Goal: Task Accomplishment & Management: Manage account settings

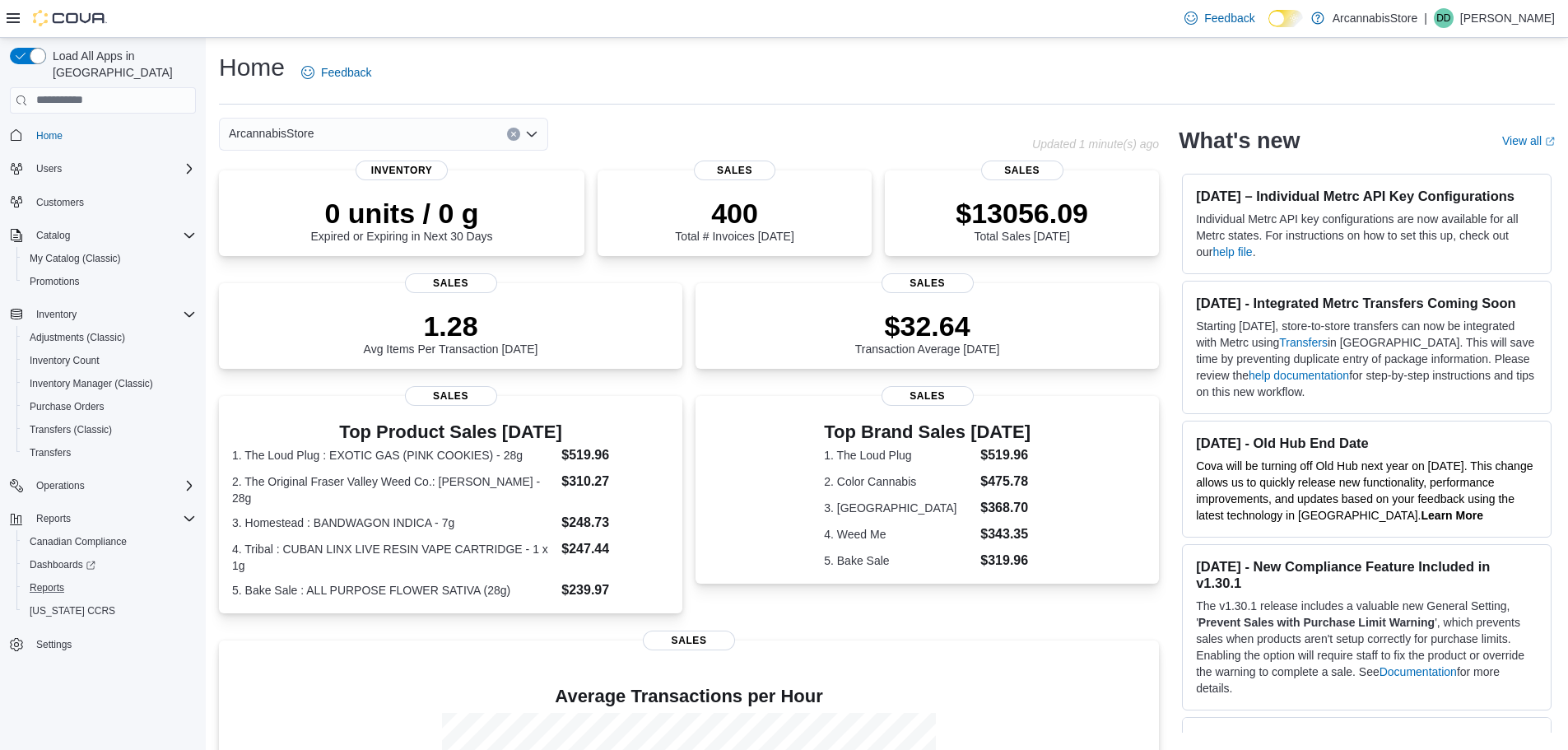
click at [46, 576] on button "Reports" at bounding box center [109, 587] width 186 height 23
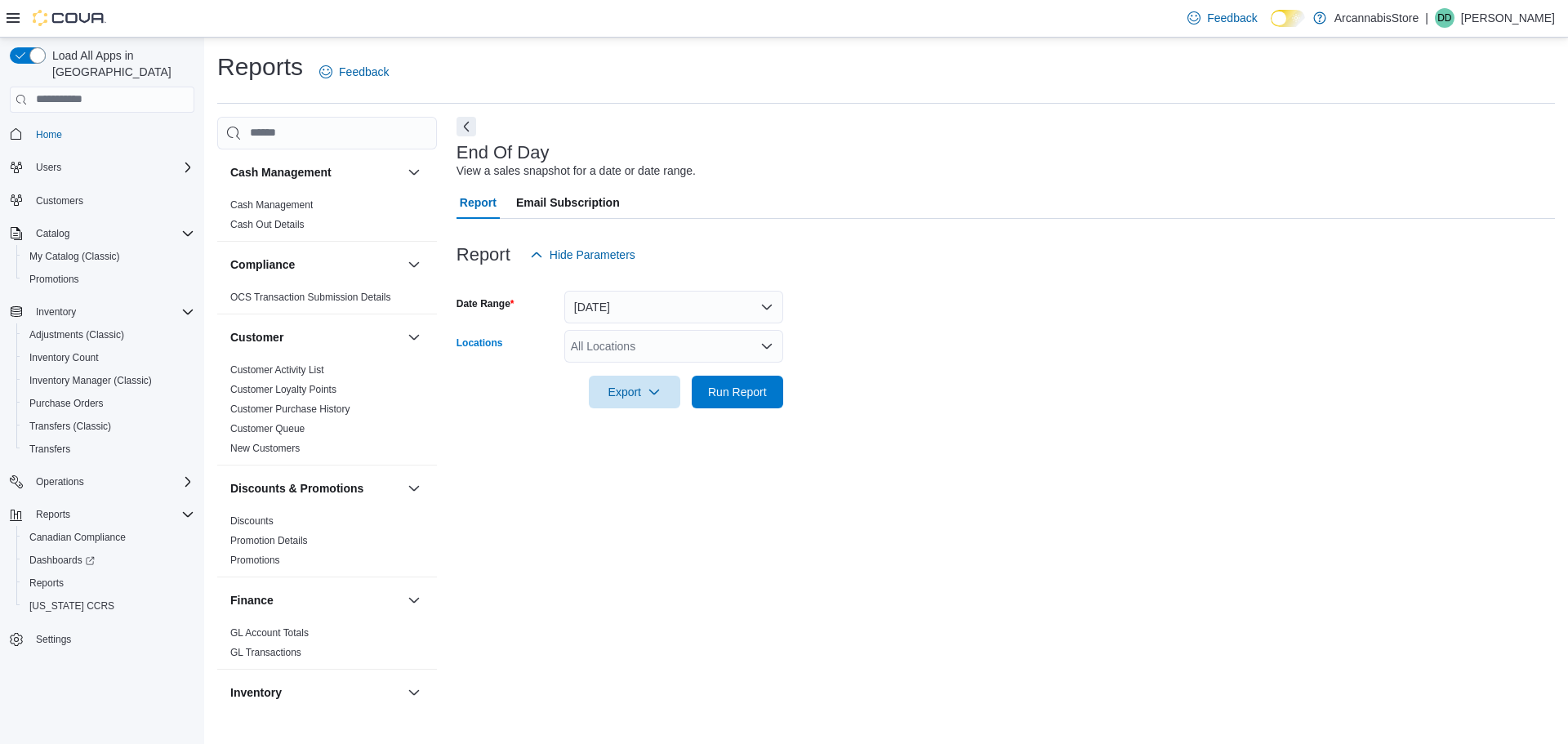
click at [616, 332] on div "All Locations" at bounding box center [674, 346] width 219 height 33
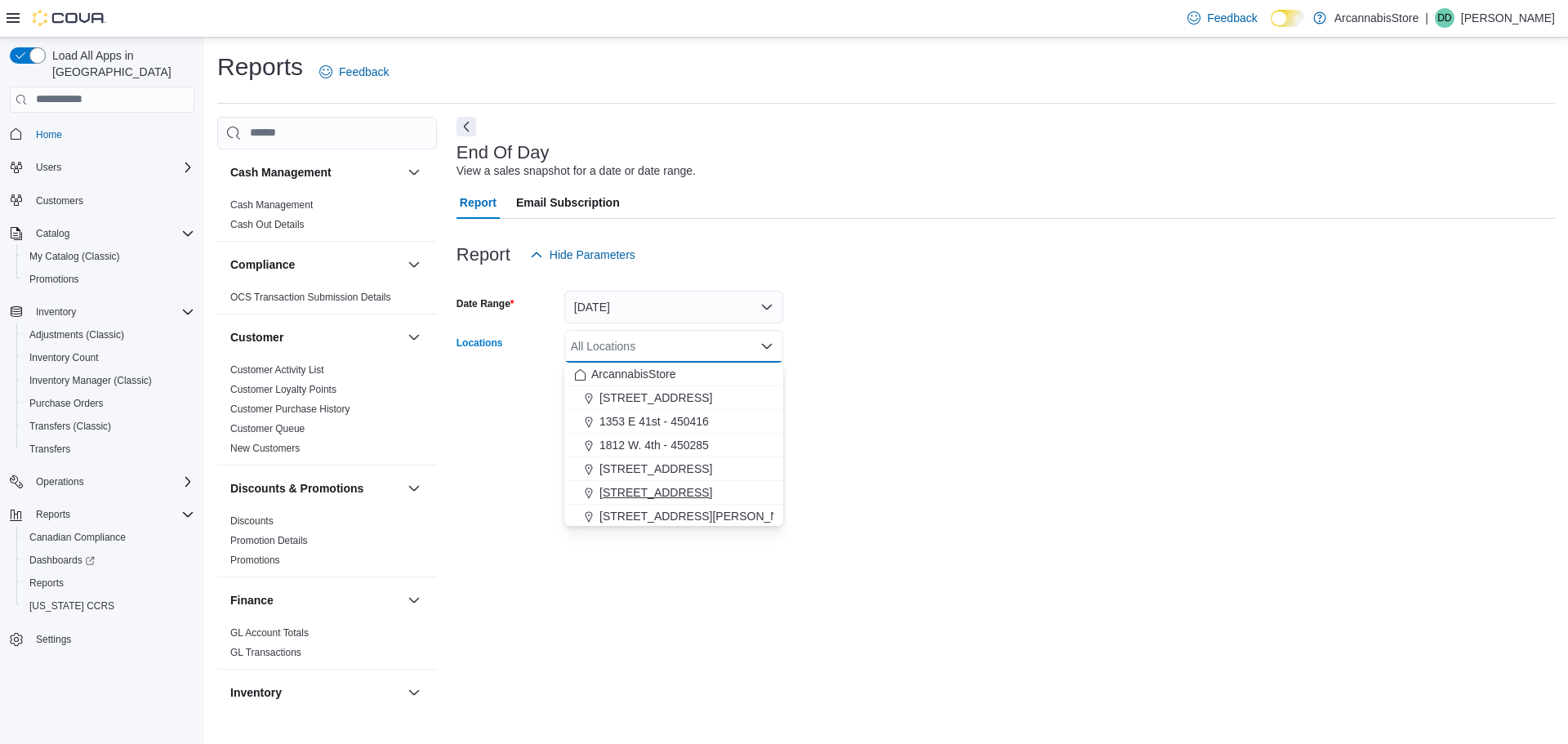
click at [646, 491] on span "2267 Kingsway - 450548" at bounding box center [656, 492] width 113 height 16
click at [909, 439] on div "End Of Day View a sales snapshot for a date or date range. Report Email Subscri…" at bounding box center [1005, 412] width 1098 height 590
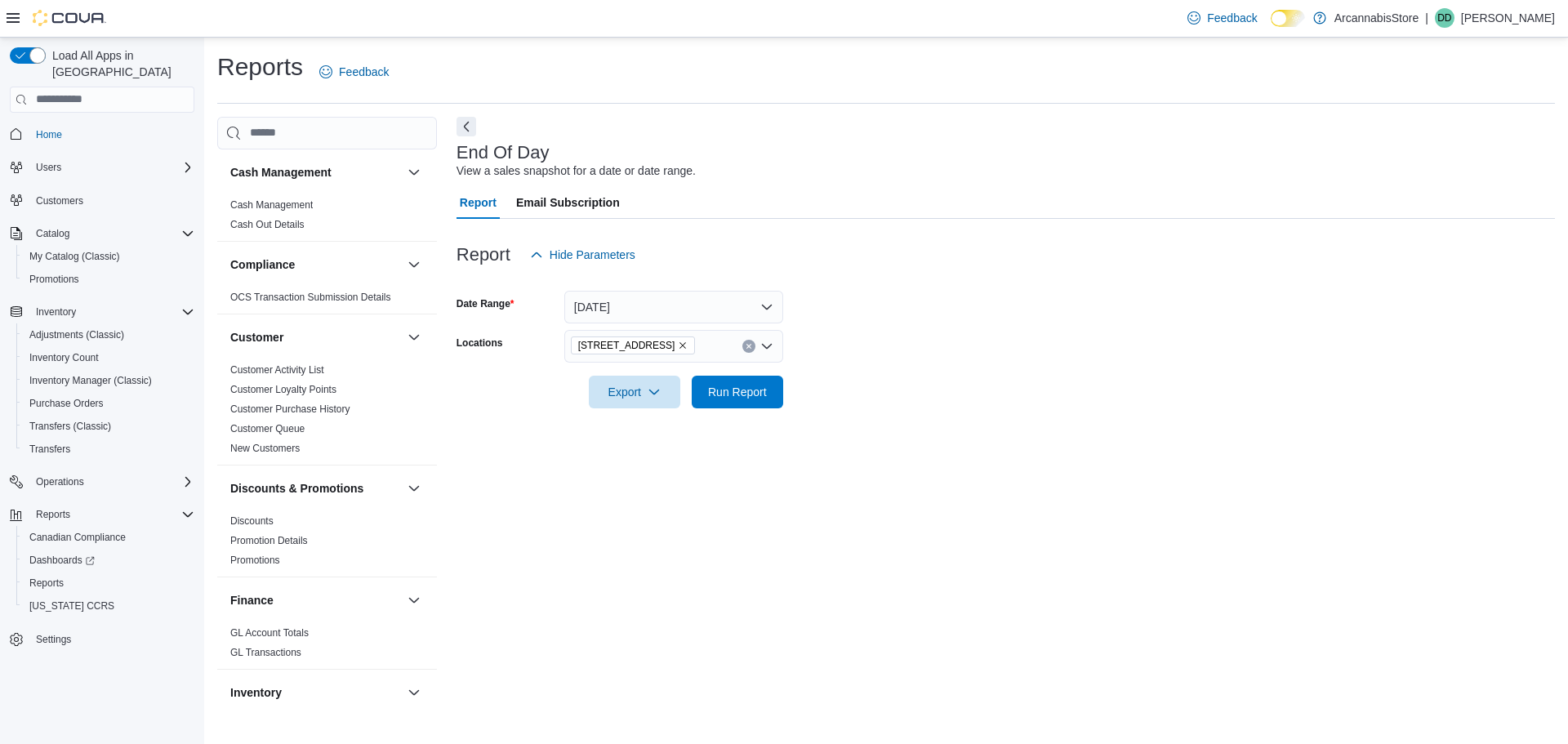
click at [735, 409] on div at bounding box center [1005, 418] width 1098 height 20
click at [734, 407] on span "Run Report" at bounding box center [737, 392] width 72 height 33
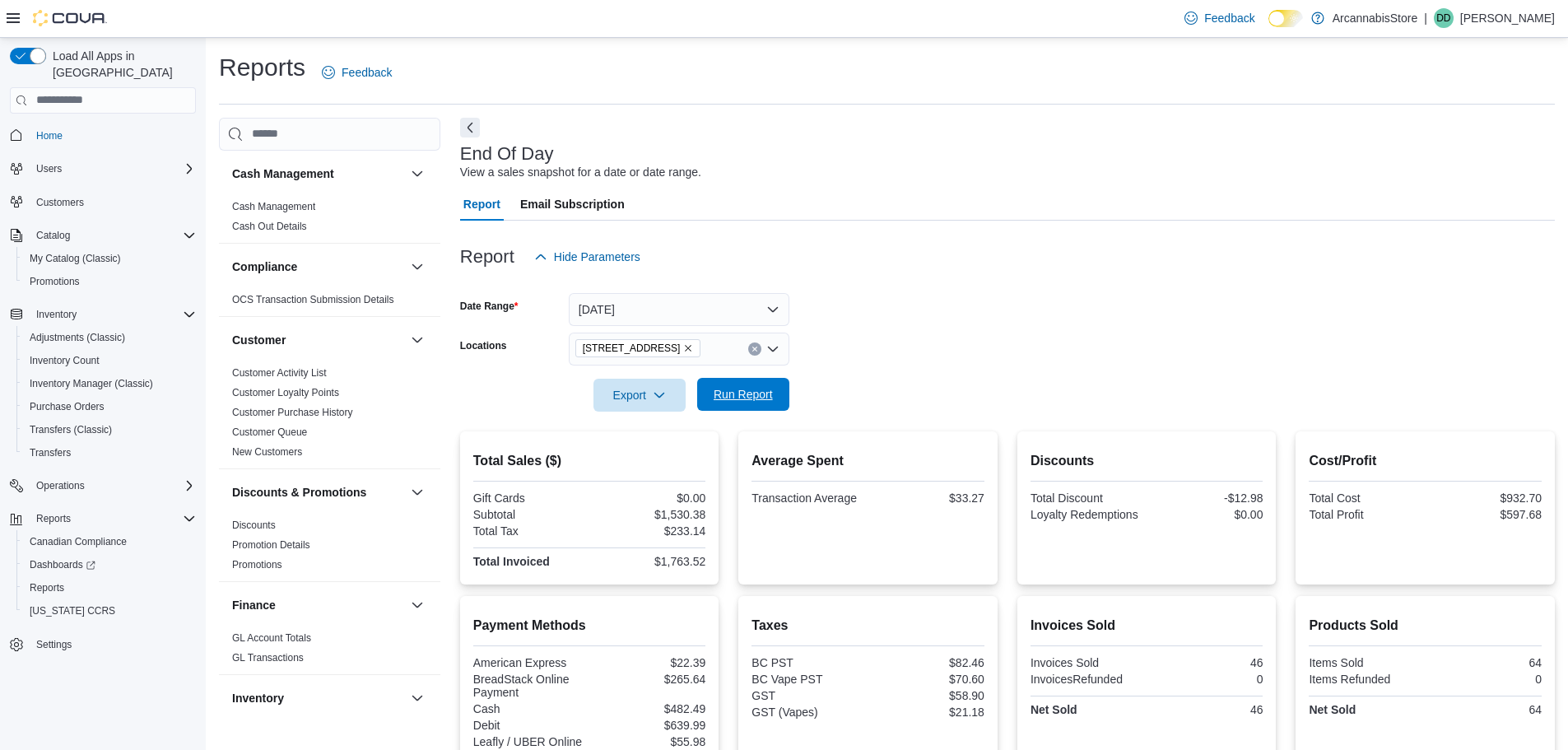
click at [726, 390] on span "Run Report" at bounding box center [743, 394] width 60 height 17
click at [722, 406] on span "Run Report" at bounding box center [743, 395] width 73 height 33
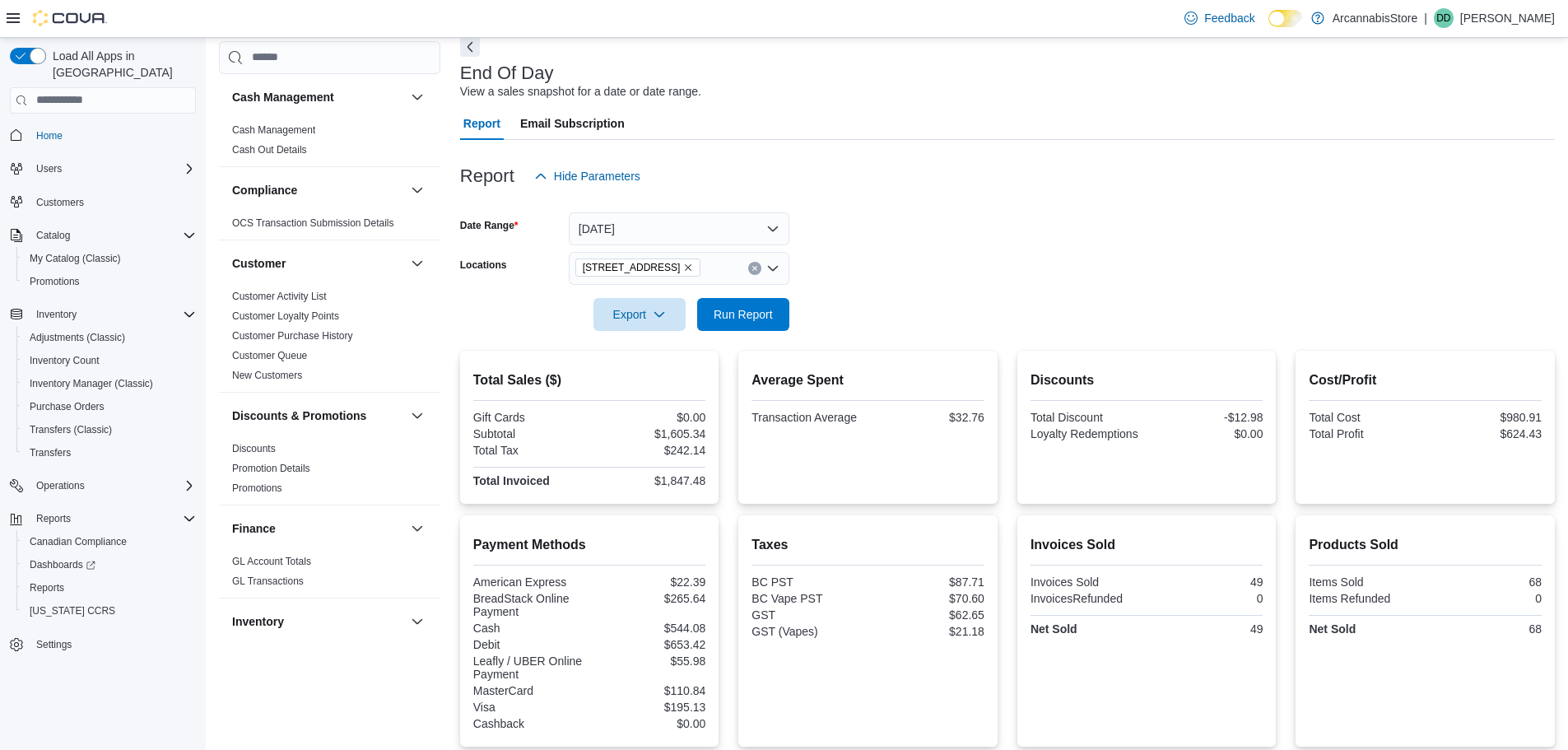
scroll to position [249, 0]
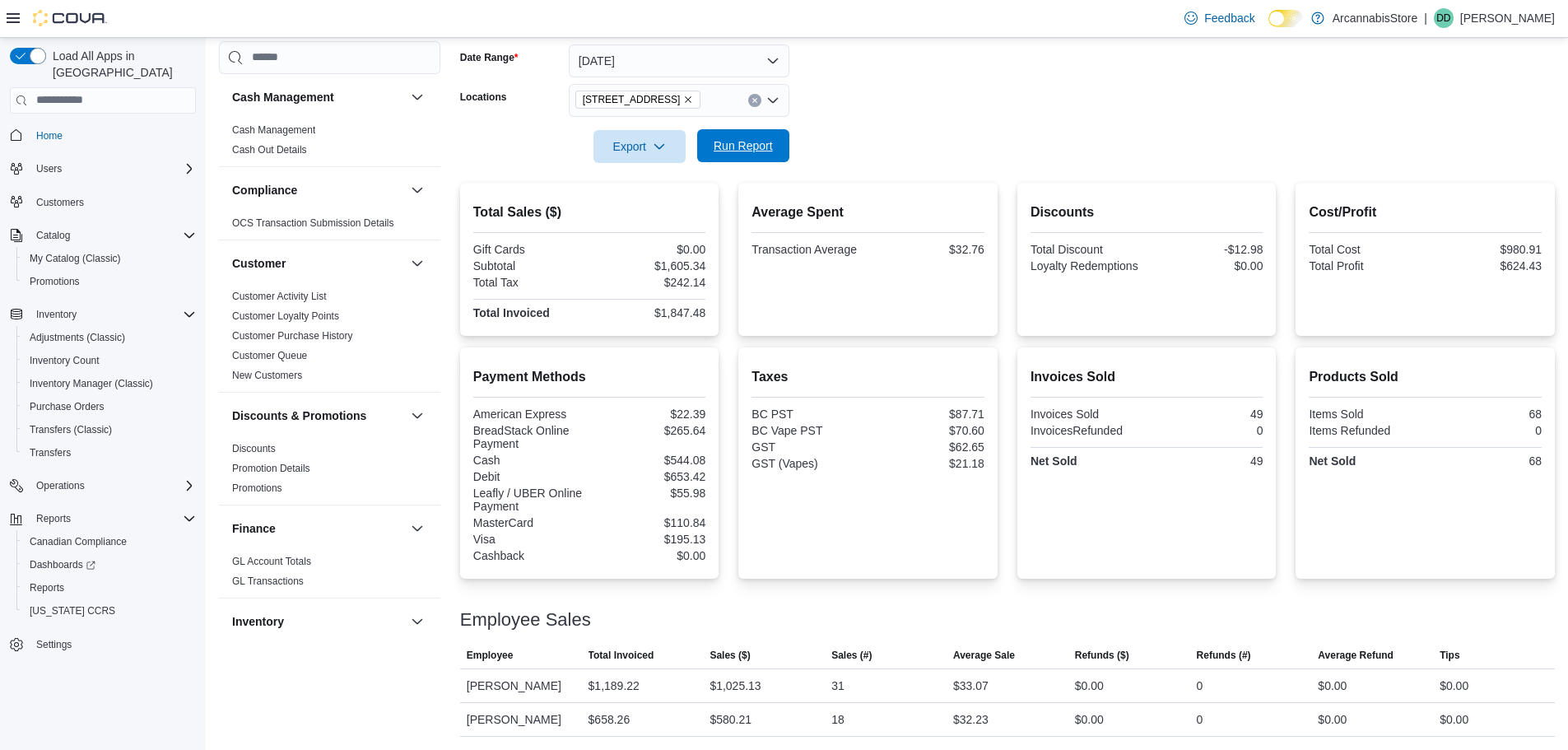
click at [728, 131] on span "Run Report" at bounding box center [743, 146] width 73 height 33
click at [744, 131] on form "Date Range Today Locations 2267 Kingsway - 450548 Export Run Report" at bounding box center [1007, 94] width 1095 height 138
click at [742, 146] on span "Run Report" at bounding box center [743, 145] width 60 height 17
click at [744, 152] on span "Run Report" at bounding box center [743, 145] width 60 height 17
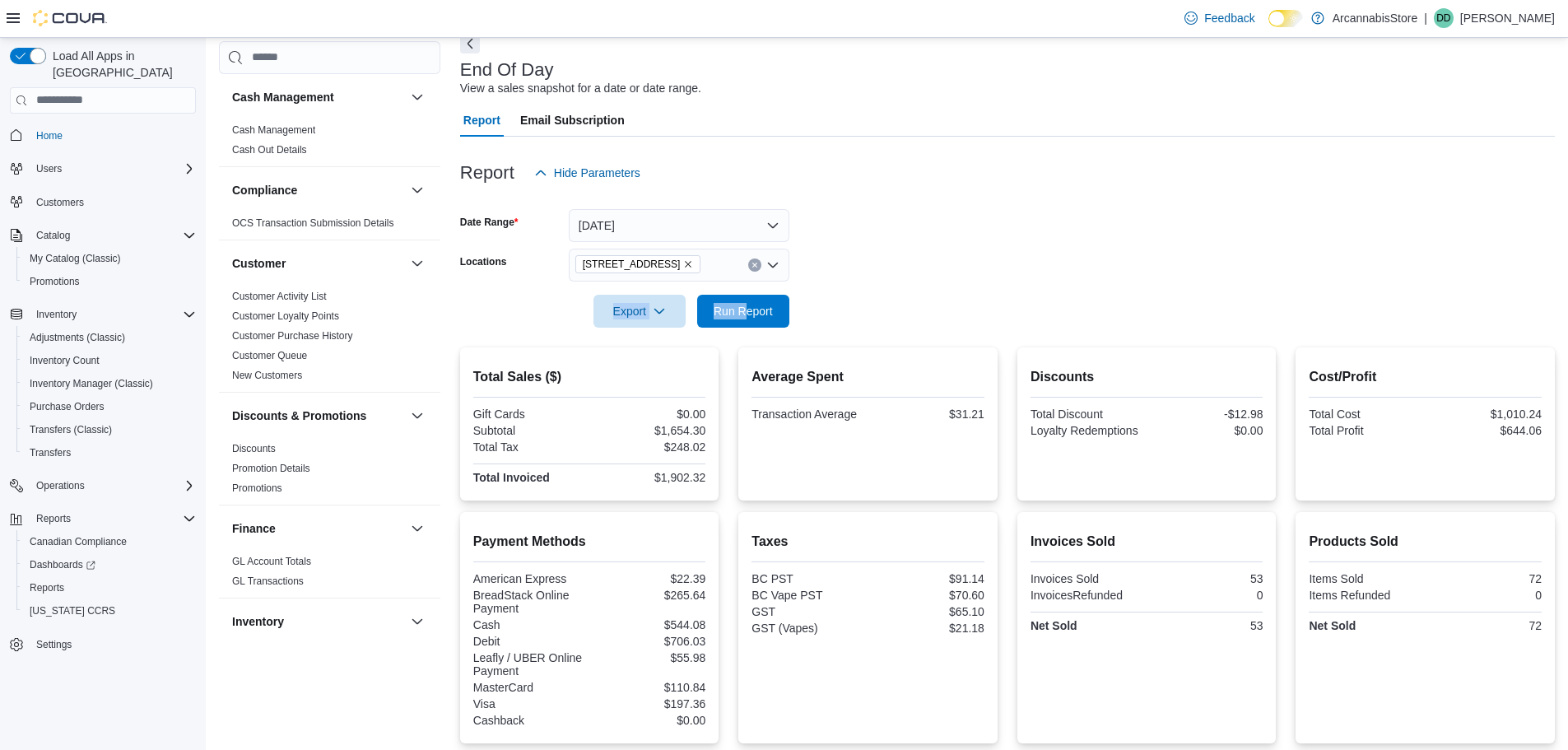
scroll to position [2, 0]
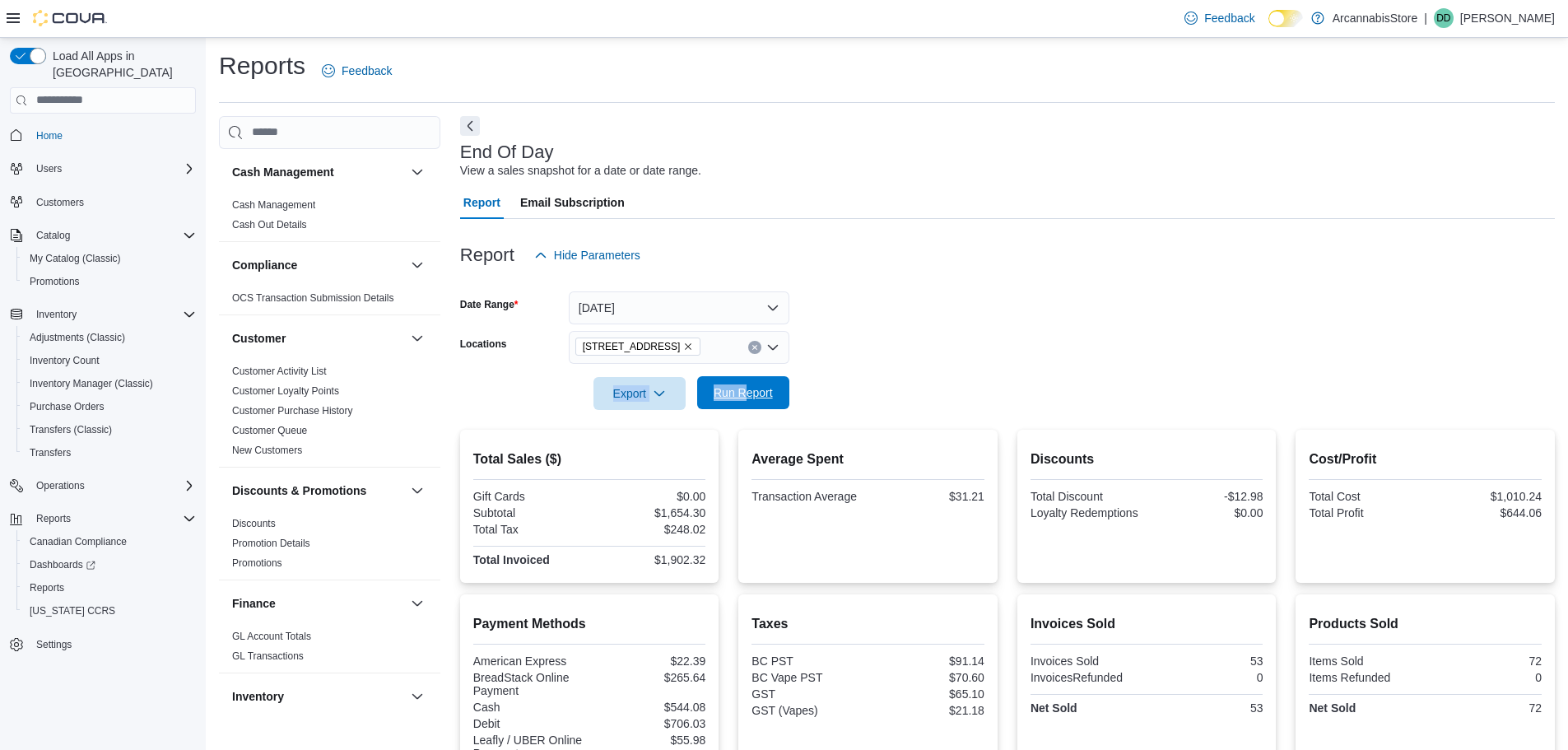
click at [781, 382] on button "Run Report" at bounding box center [743, 393] width 92 height 33
click at [746, 378] on span "Run Report" at bounding box center [743, 393] width 73 height 33
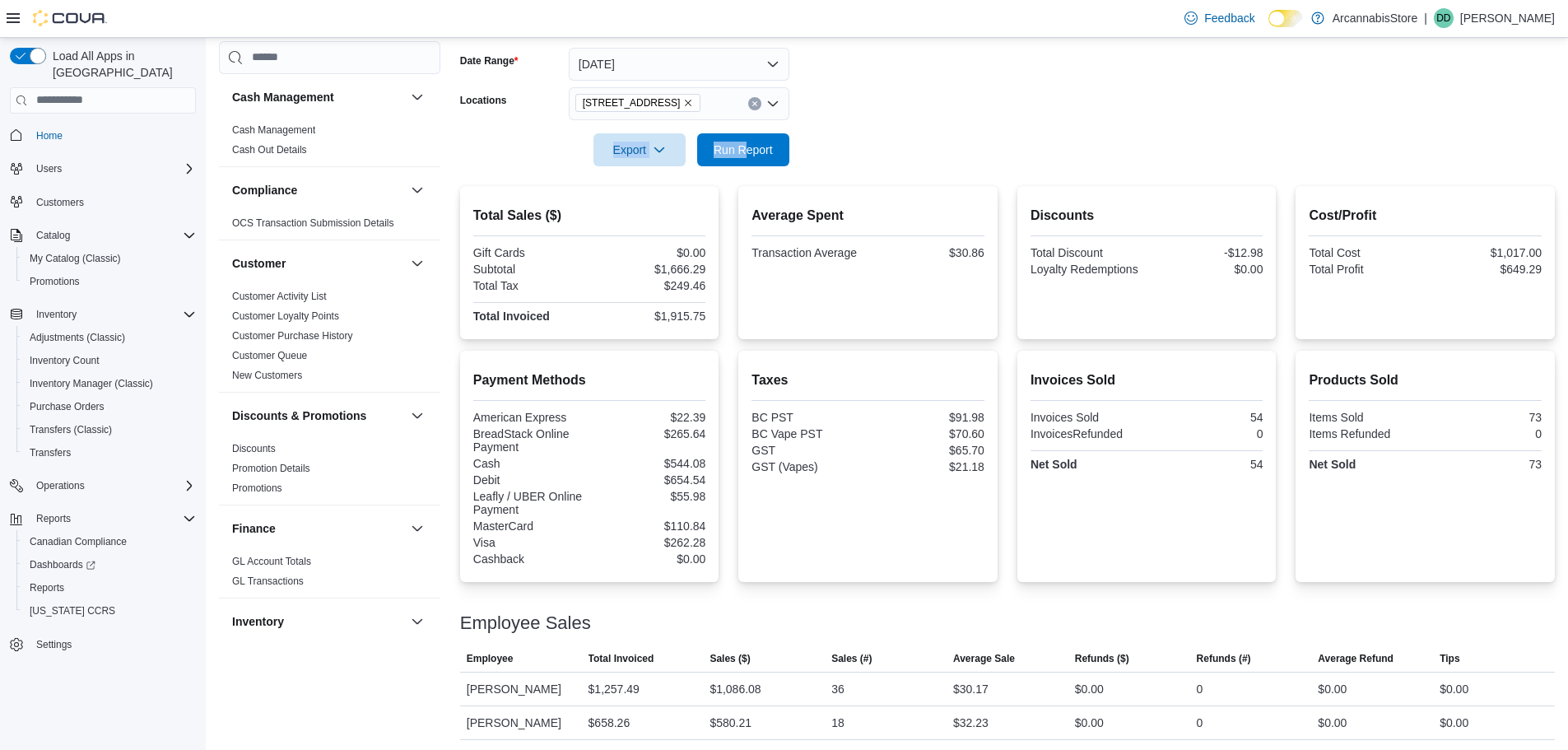
scroll to position [249, 0]
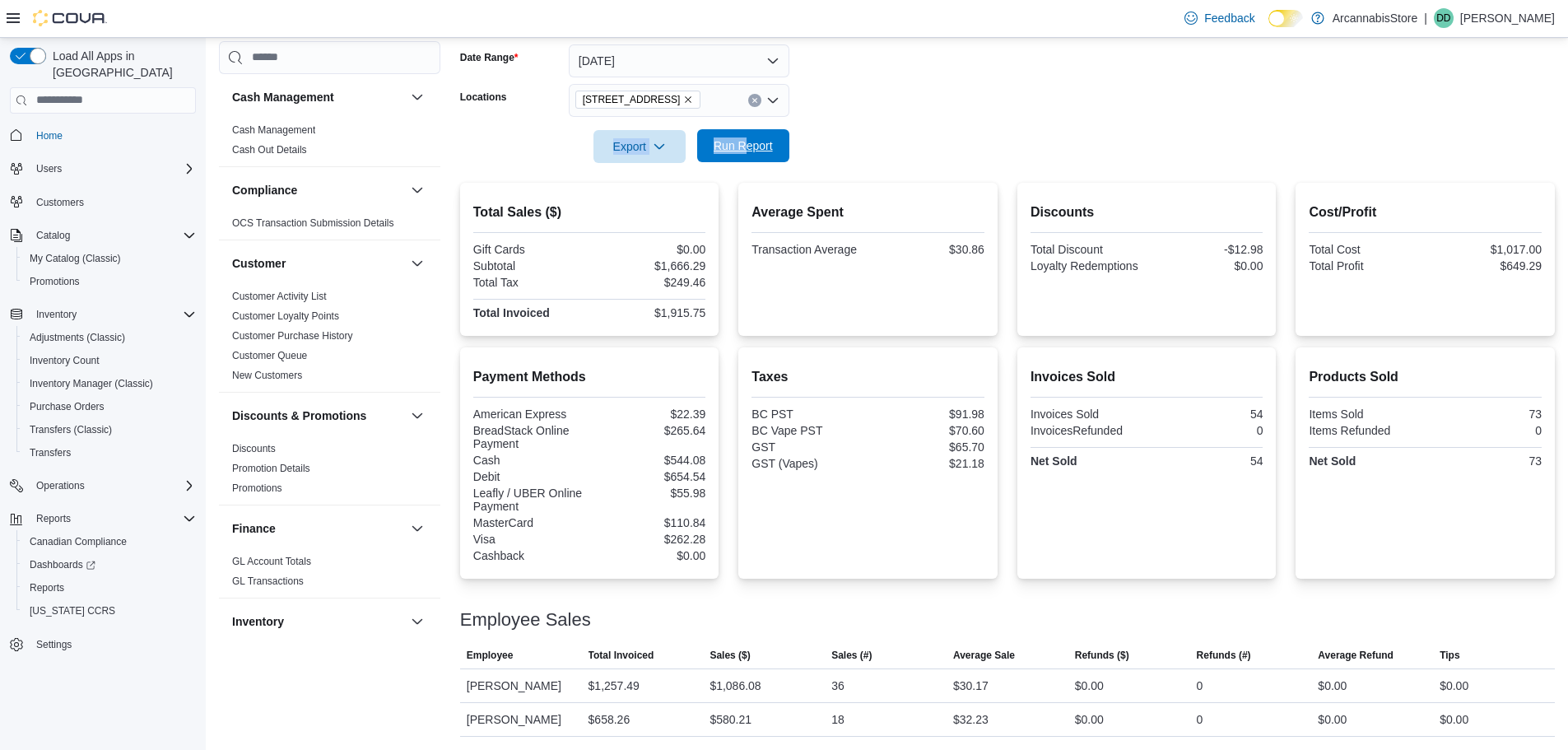
click at [772, 151] on span "Run Report" at bounding box center [743, 145] width 60 height 17
click at [720, 136] on span "Run Report" at bounding box center [743, 146] width 73 height 33
click at [749, 140] on span "Run Report" at bounding box center [743, 145] width 60 height 17
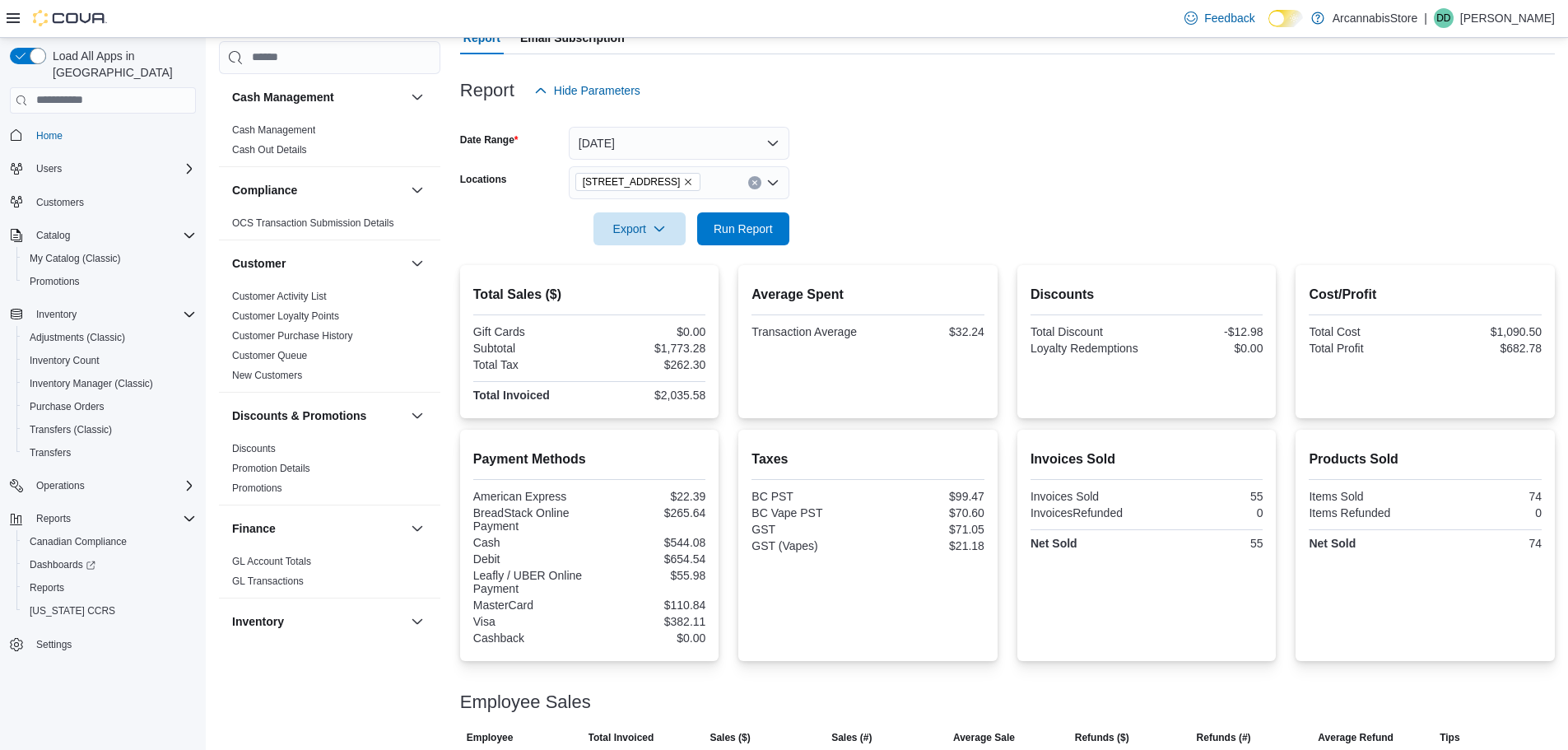
drag, startPoint x: 797, startPoint y: 228, endPoint x: 727, endPoint y: 221, distance: 70.3
click at [791, 229] on form "Date Range Today Locations 2267 Kingsway - 450548 Export Run Report" at bounding box center [1007, 176] width 1095 height 138
click at [713, 221] on span "Run Report" at bounding box center [743, 228] width 60 height 17
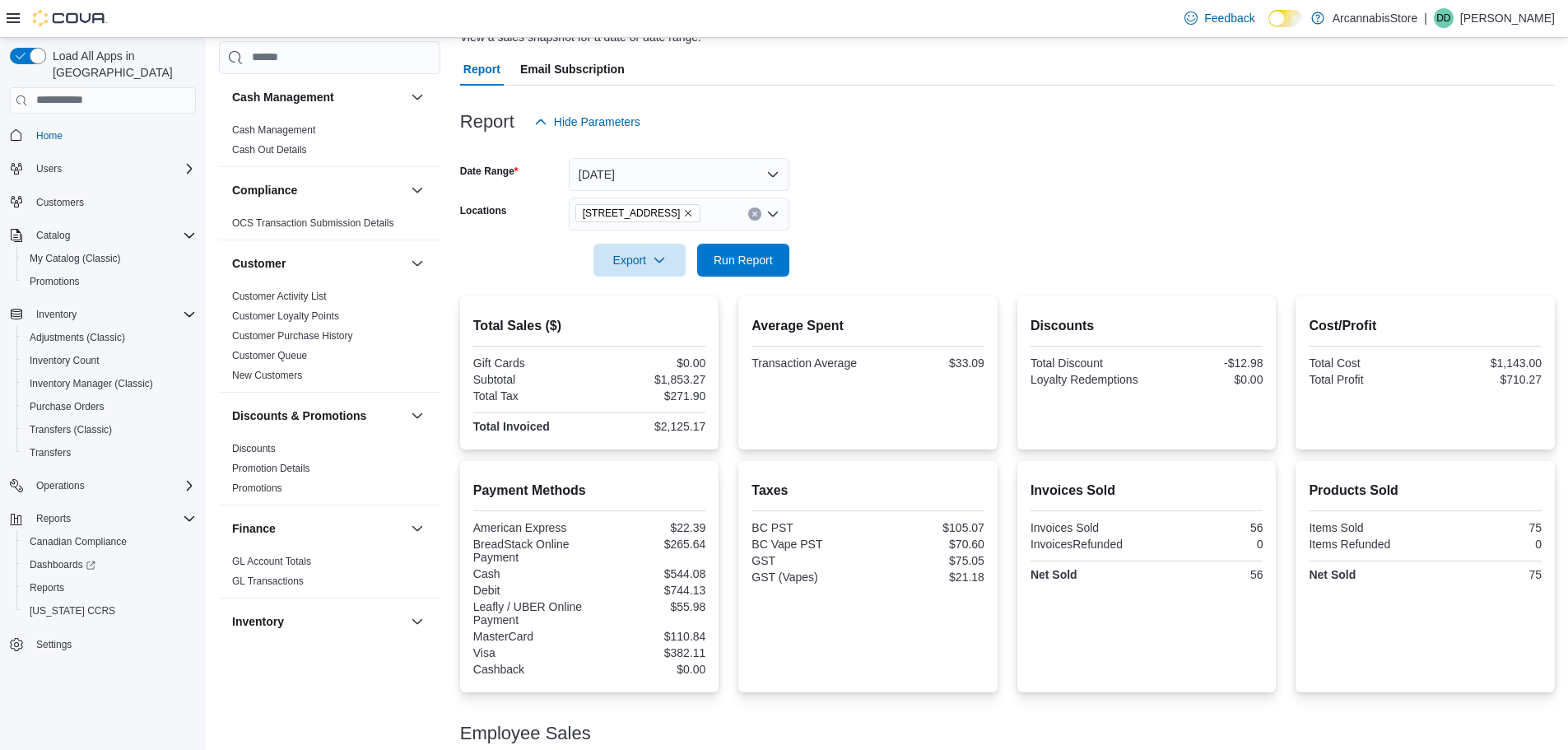
scroll to position [249, 0]
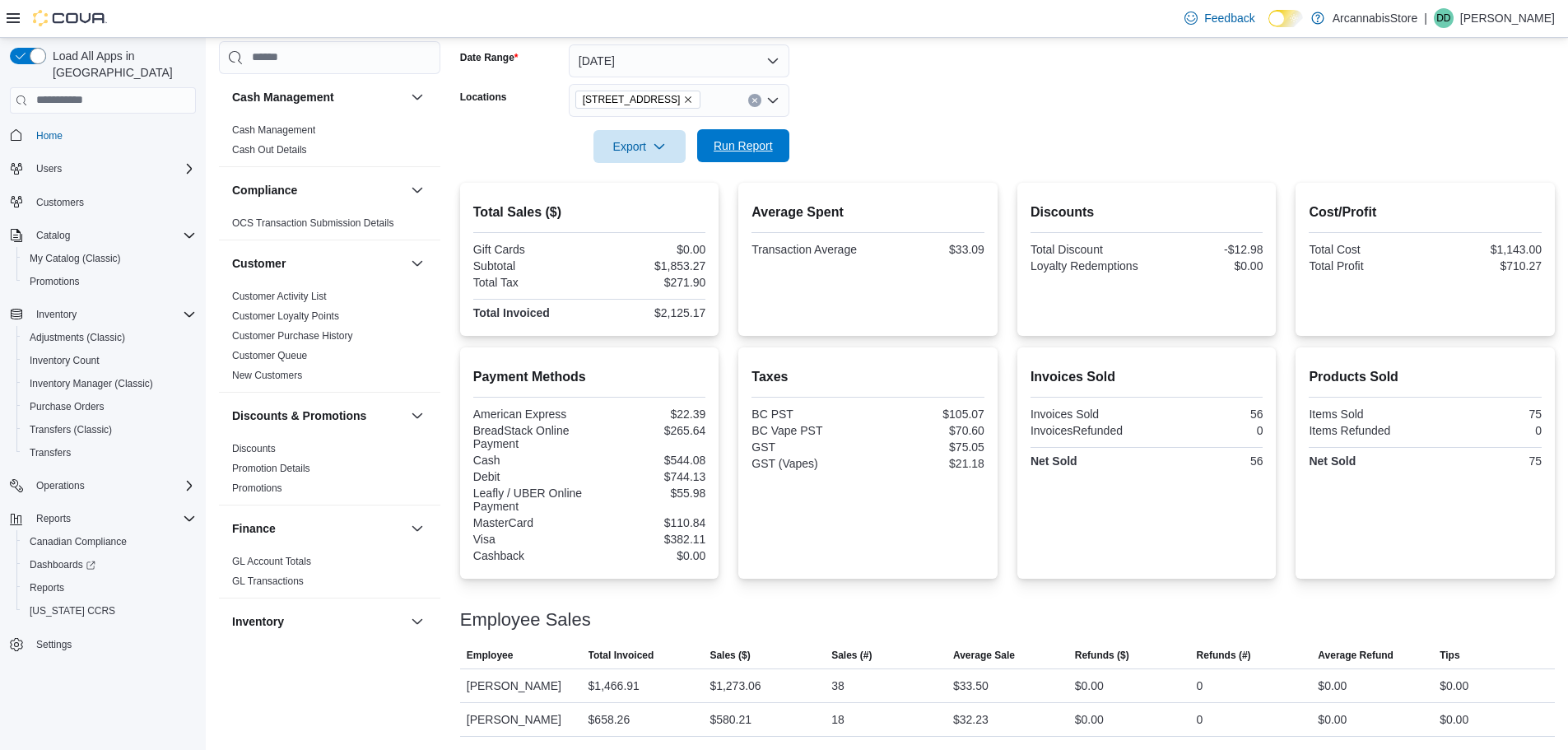
click at [731, 147] on span "Run Report" at bounding box center [743, 145] width 60 height 17
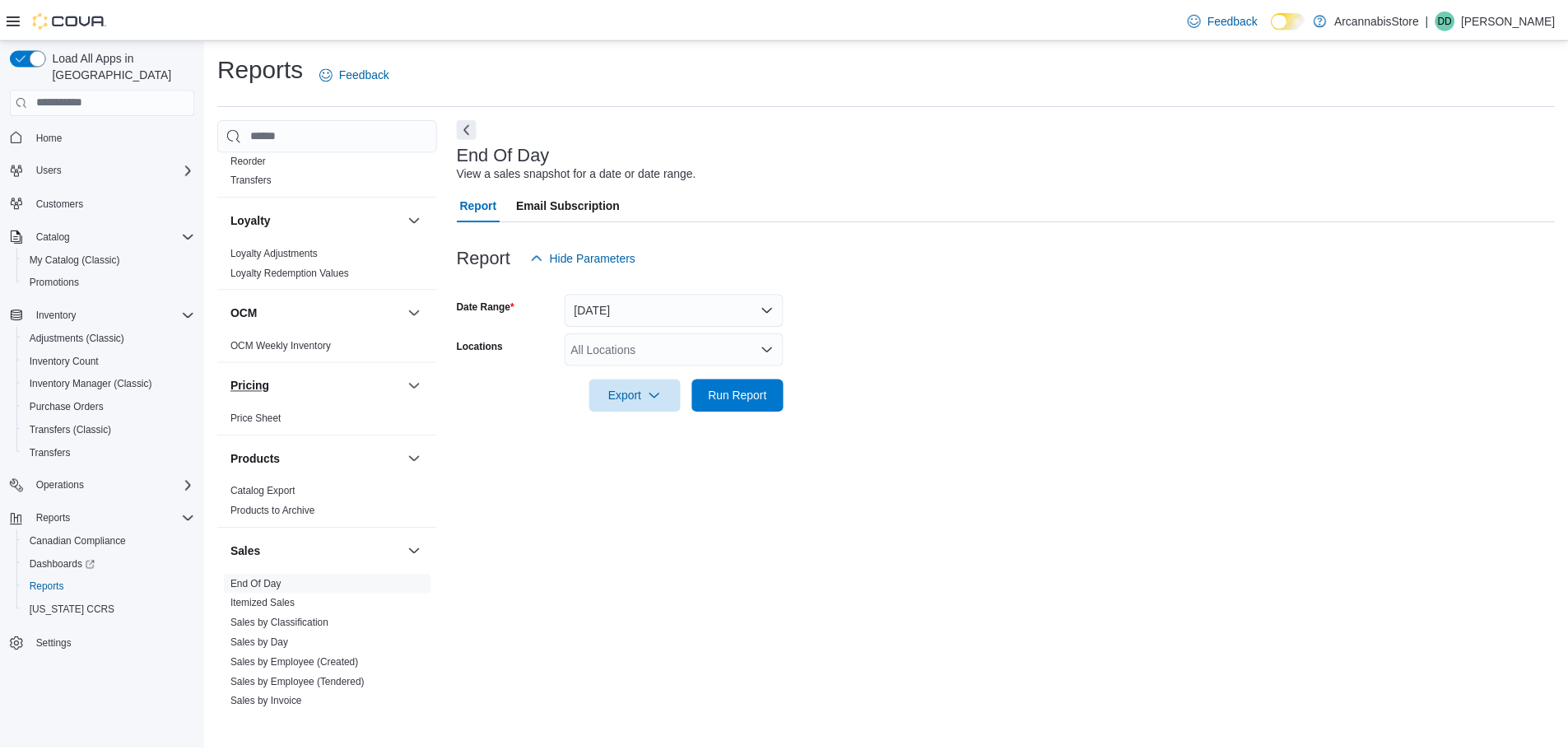
scroll to position [1025, 0]
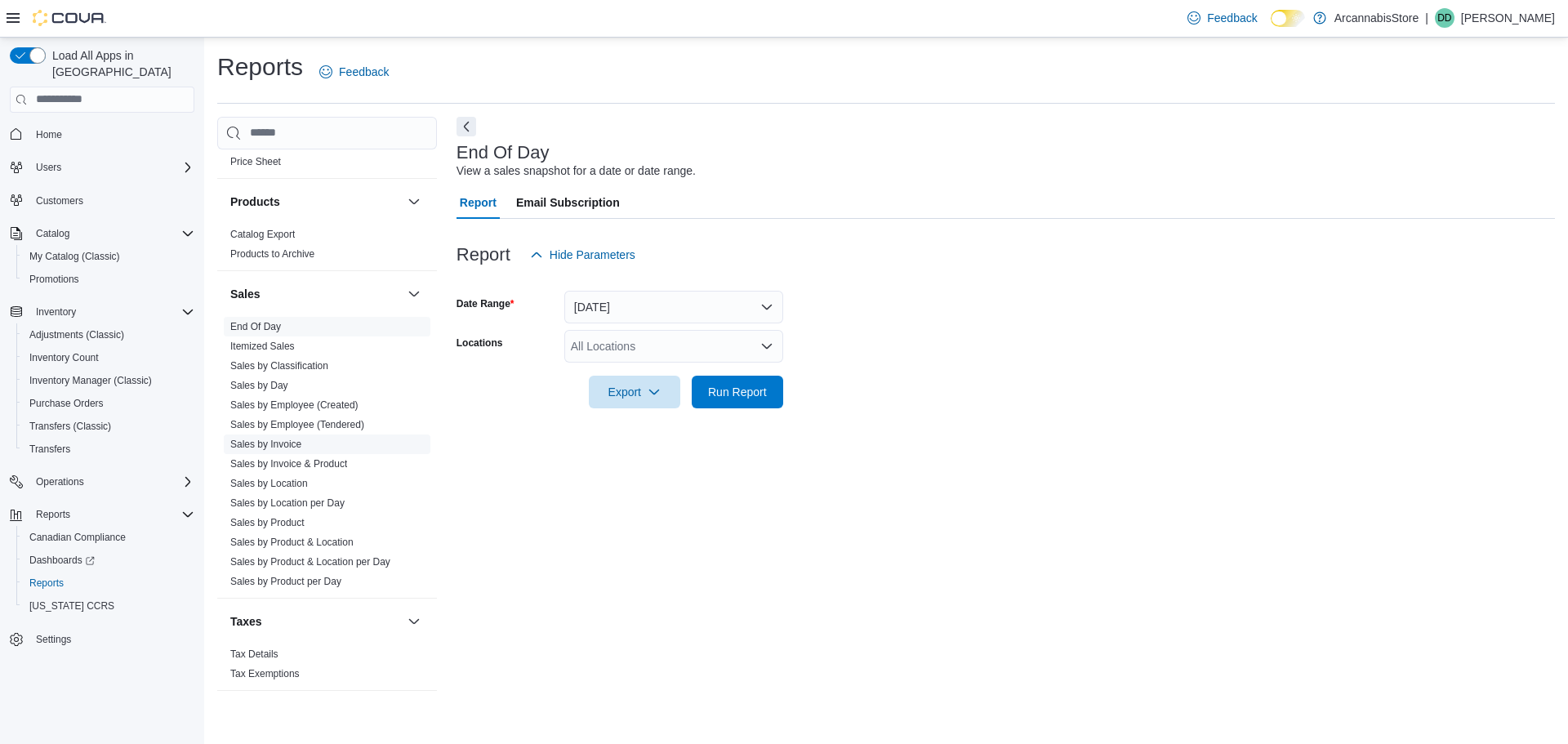
click at [287, 444] on link "Sales by Invoice" at bounding box center [266, 444] width 71 height 11
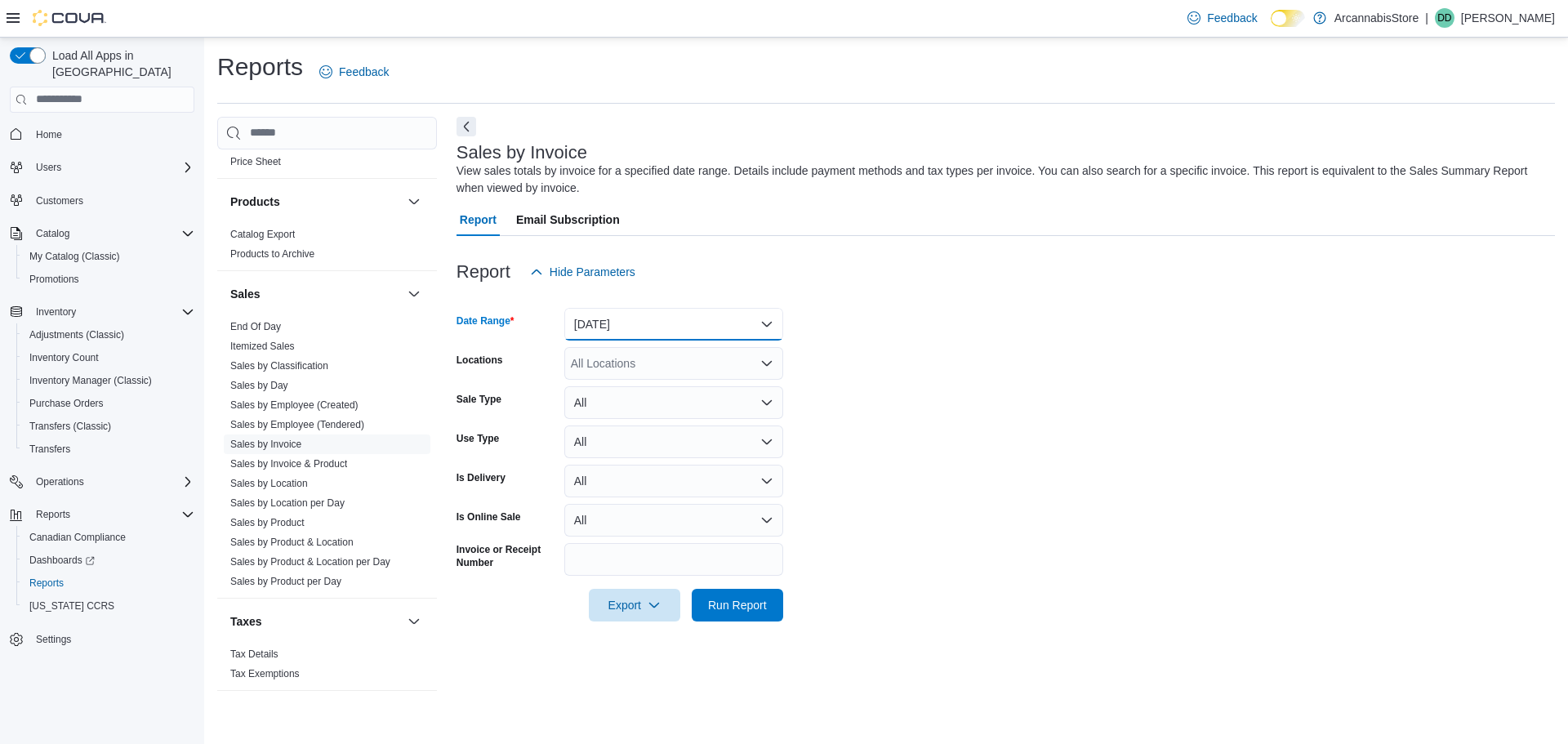
click at [589, 326] on button "Yesterday" at bounding box center [674, 325] width 219 height 33
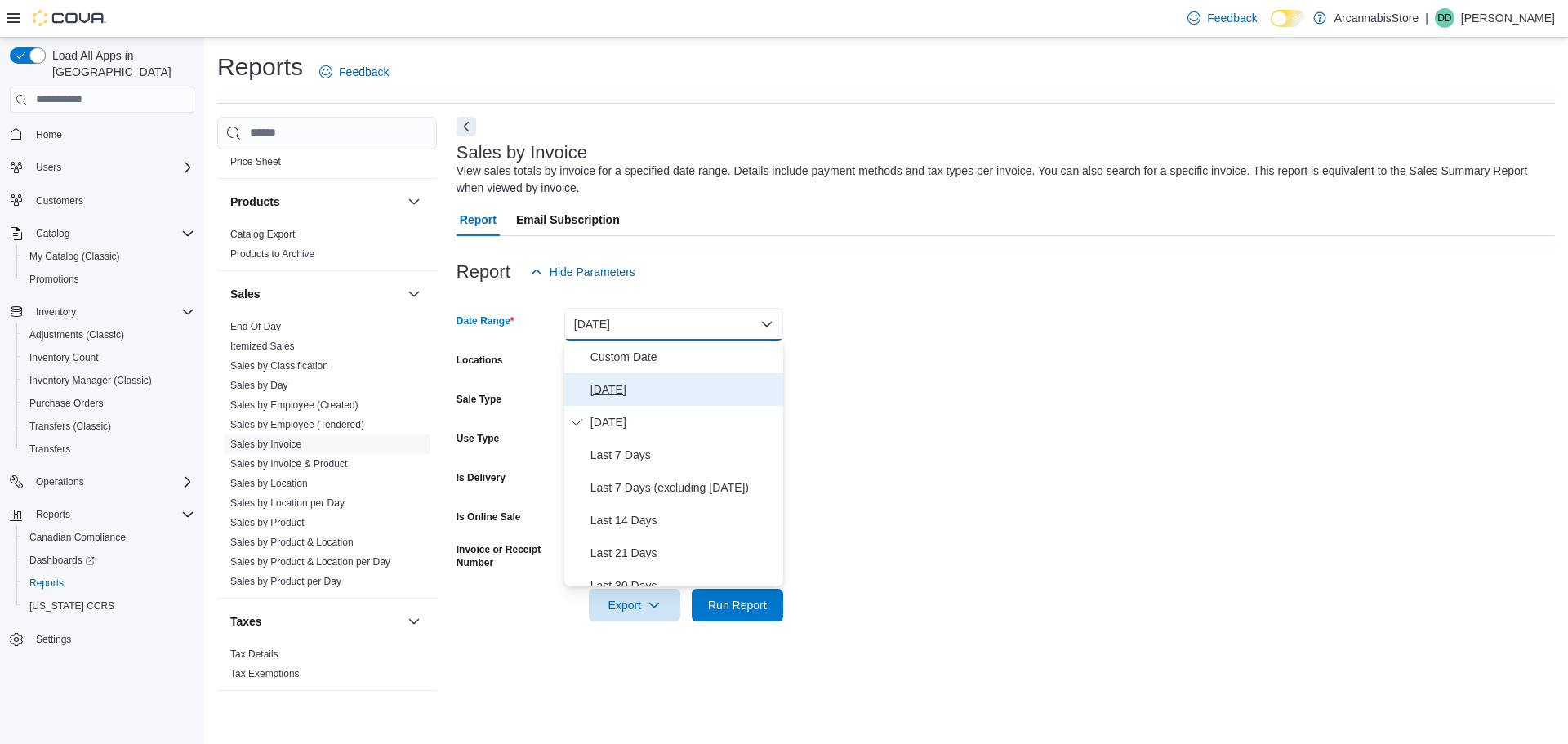
click at [606, 392] on span "Today" at bounding box center [683, 389] width 186 height 20
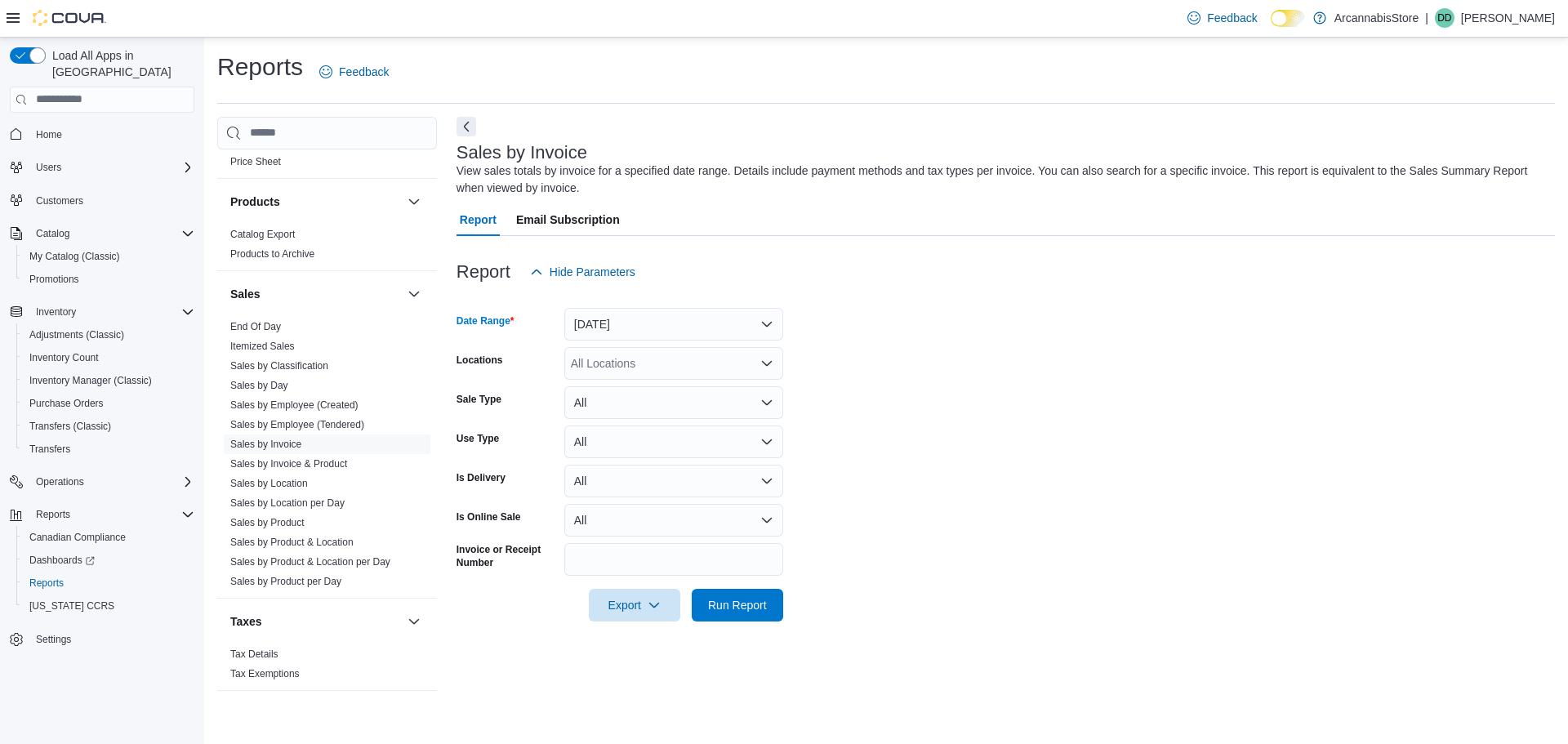
click at [629, 369] on div "All Locations" at bounding box center [674, 364] width 219 height 33
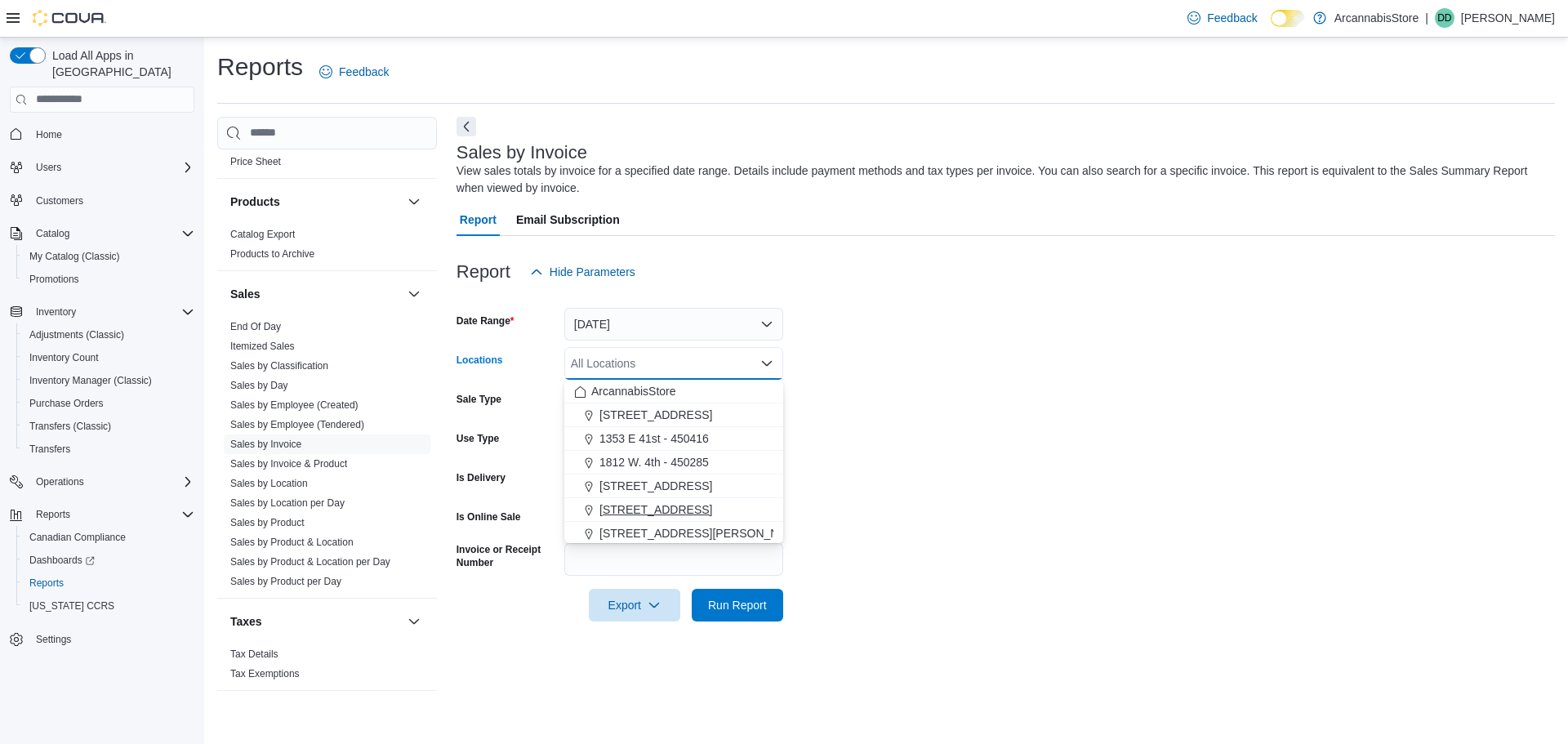
click at [627, 505] on span "2267 Kingsway - 450548" at bounding box center [656, 509] width 113 height 16
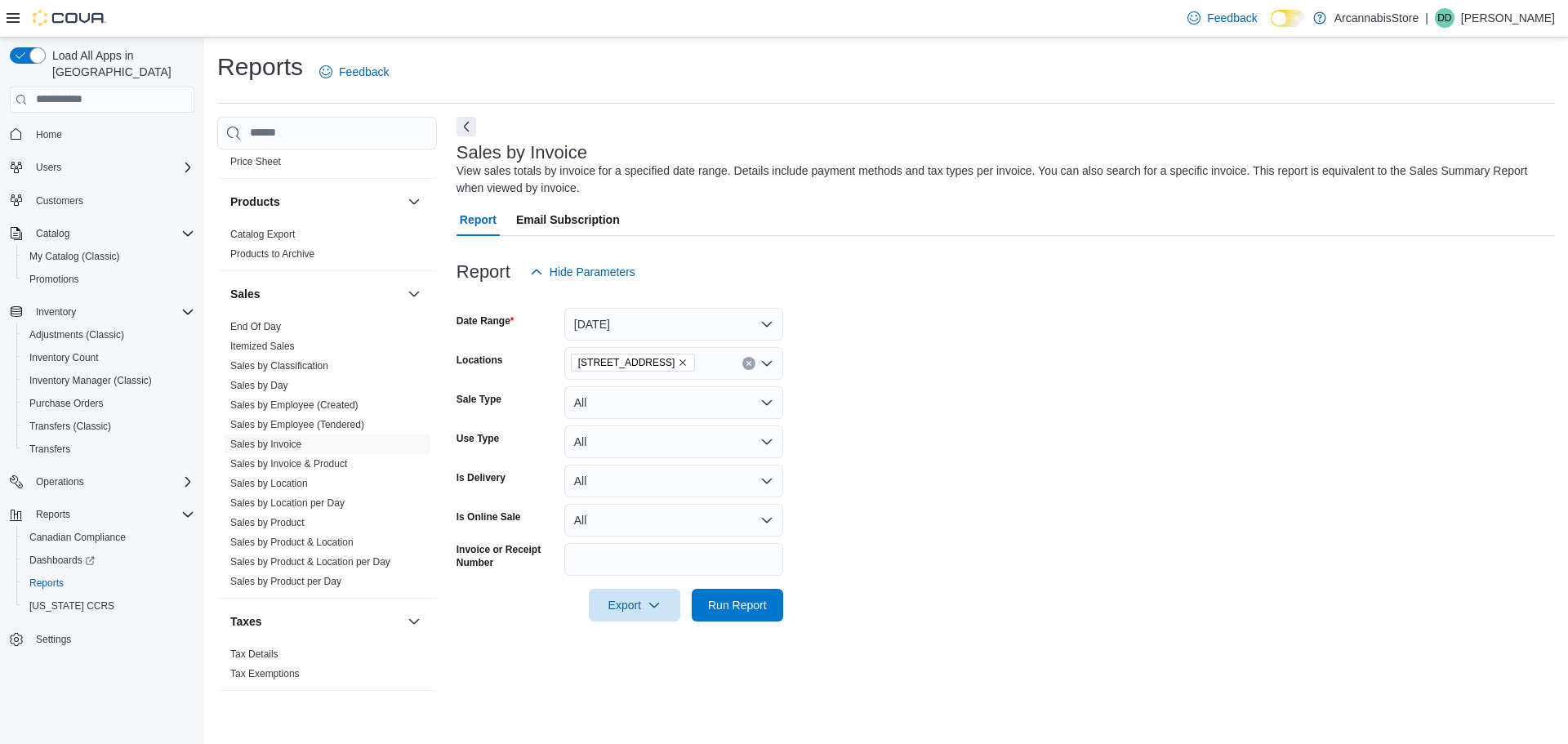
drag, startPoint x: 934, startPoint y: 389, endPoint x: 916, endPoint y: 393, distance: 18.4
click at [922, 391] on form "Date Range Today Locations 2267 Kingsway - 450548 Sale Type All Use Type All Is…" at bounding box center [1005, 455] width 1098 height 333
click at [735, 613] on span "Run Report" at bounding box center [737, 604] width 72 height 33
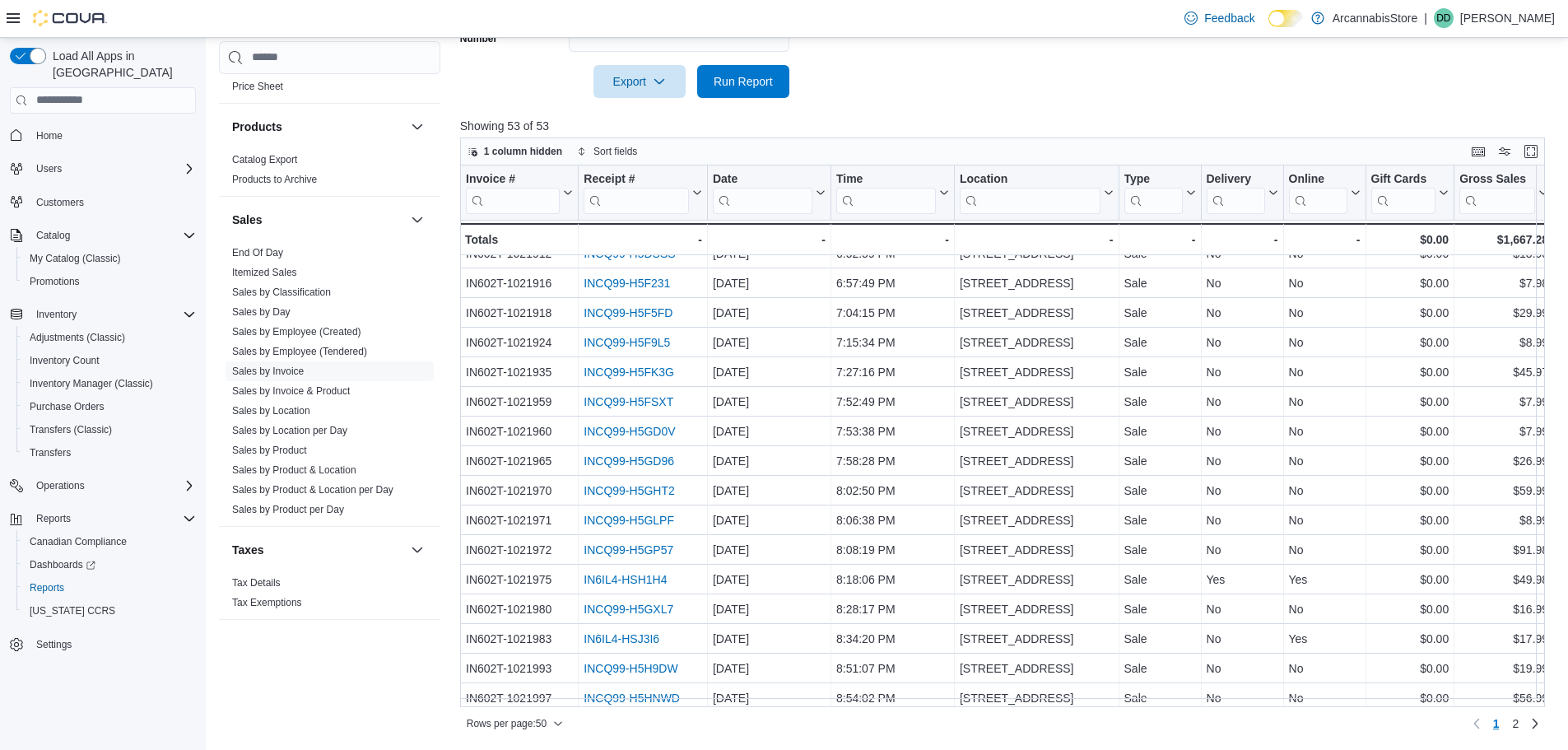
scroll to position [1037, 0]
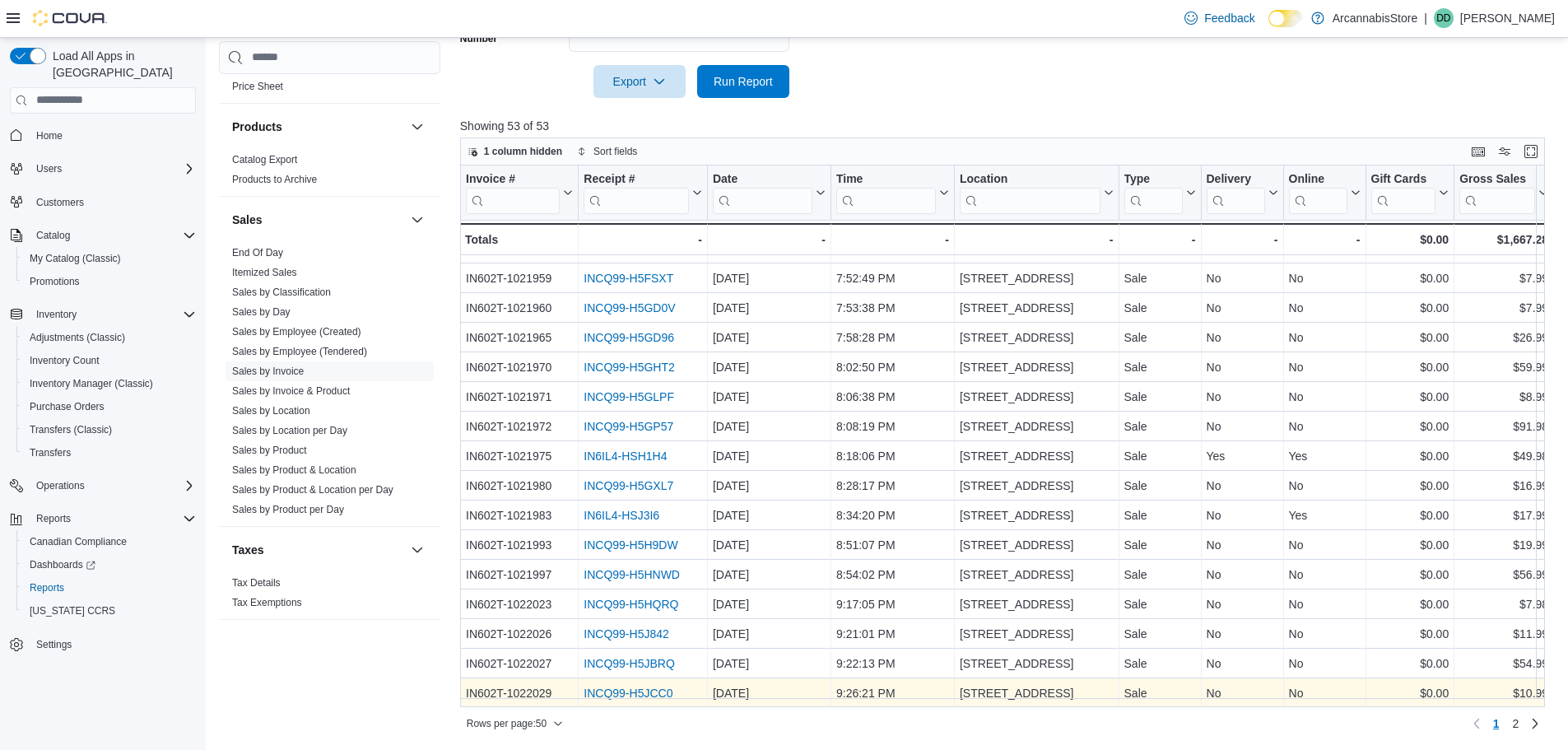
click at [662, 686] on link "INCQ99-H5JCC0" at bounding box center [628, 692] width 89 height 13
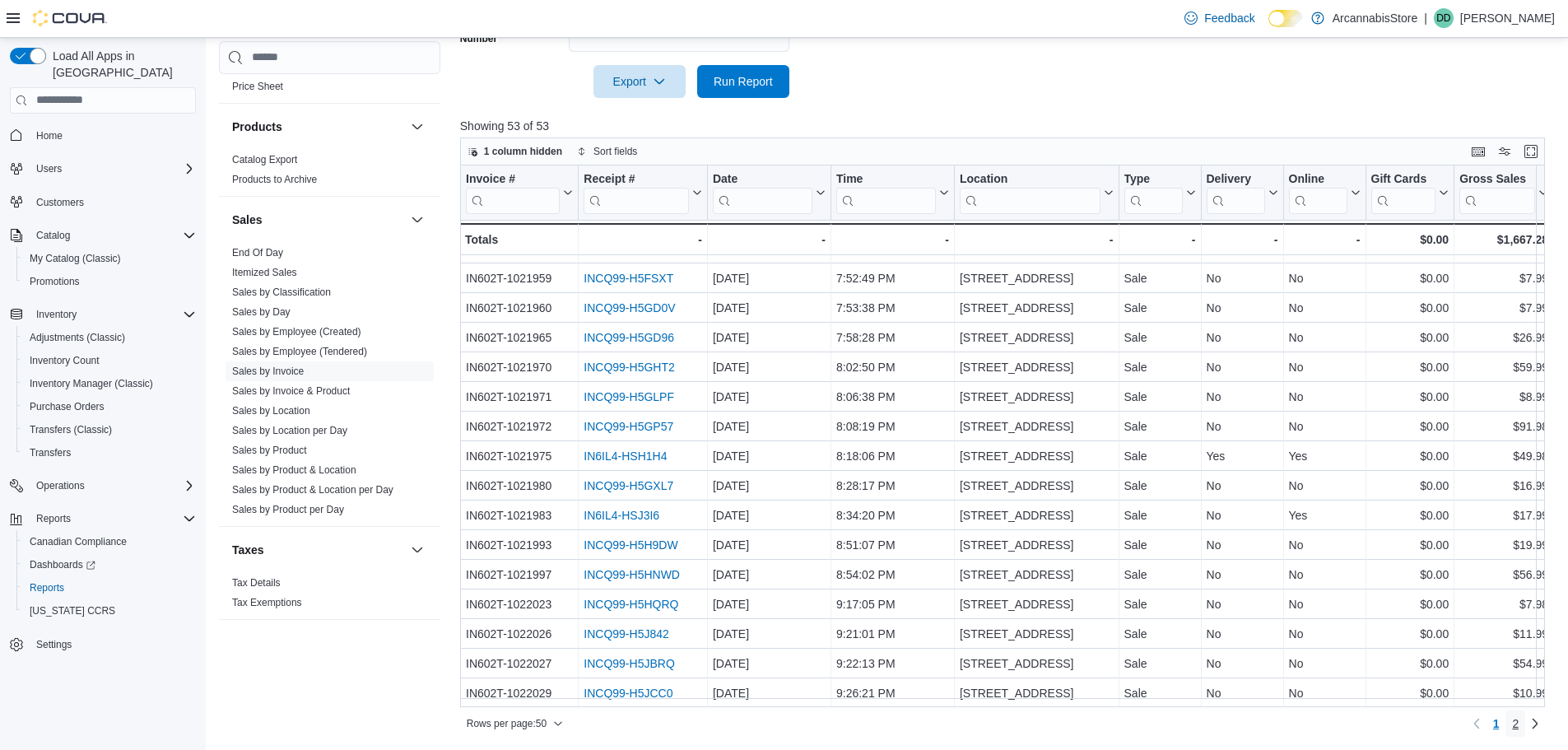
click at [1518, 725] on span "2" at bounding box center [1516, 723] width 7 height 17
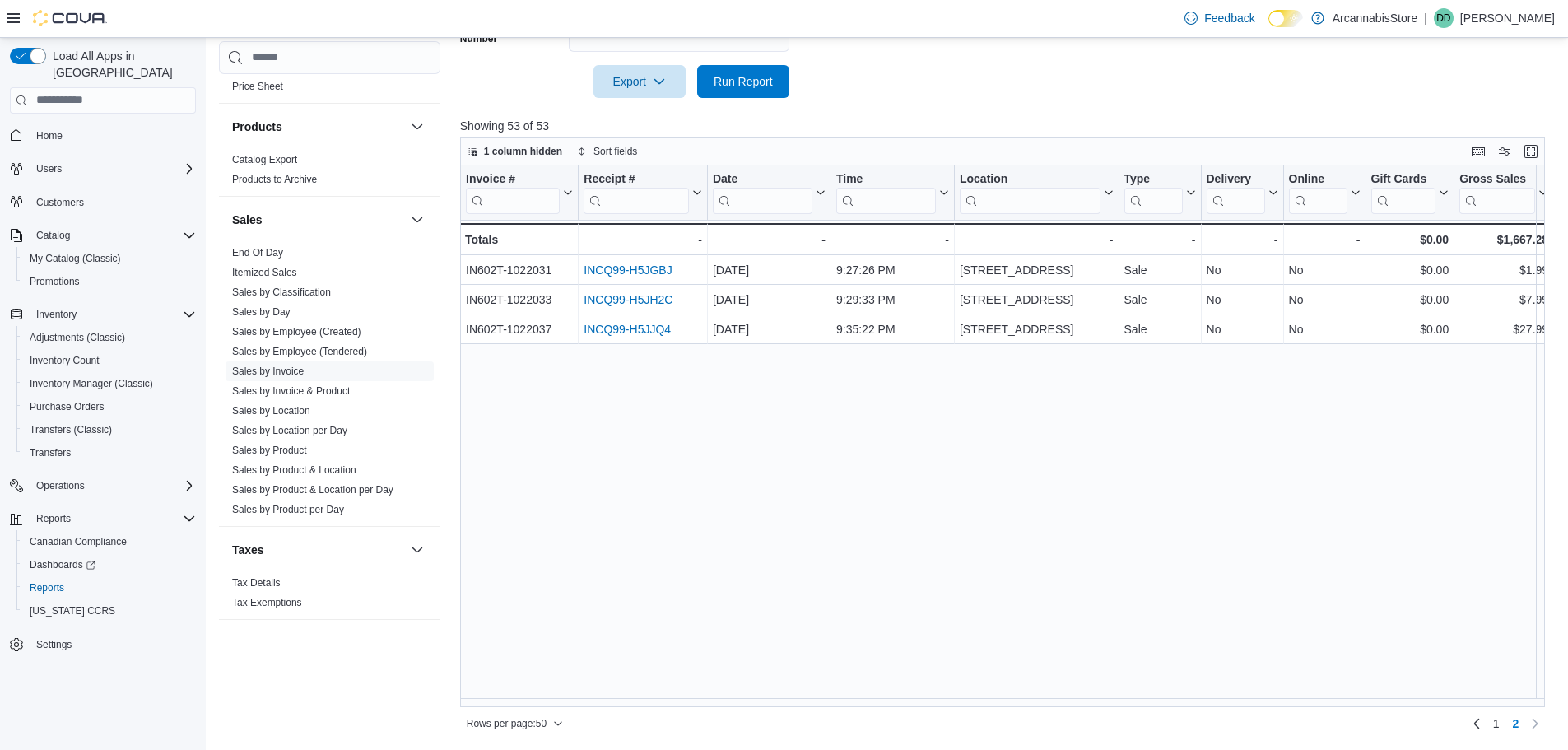
scroll to position [0, 0]
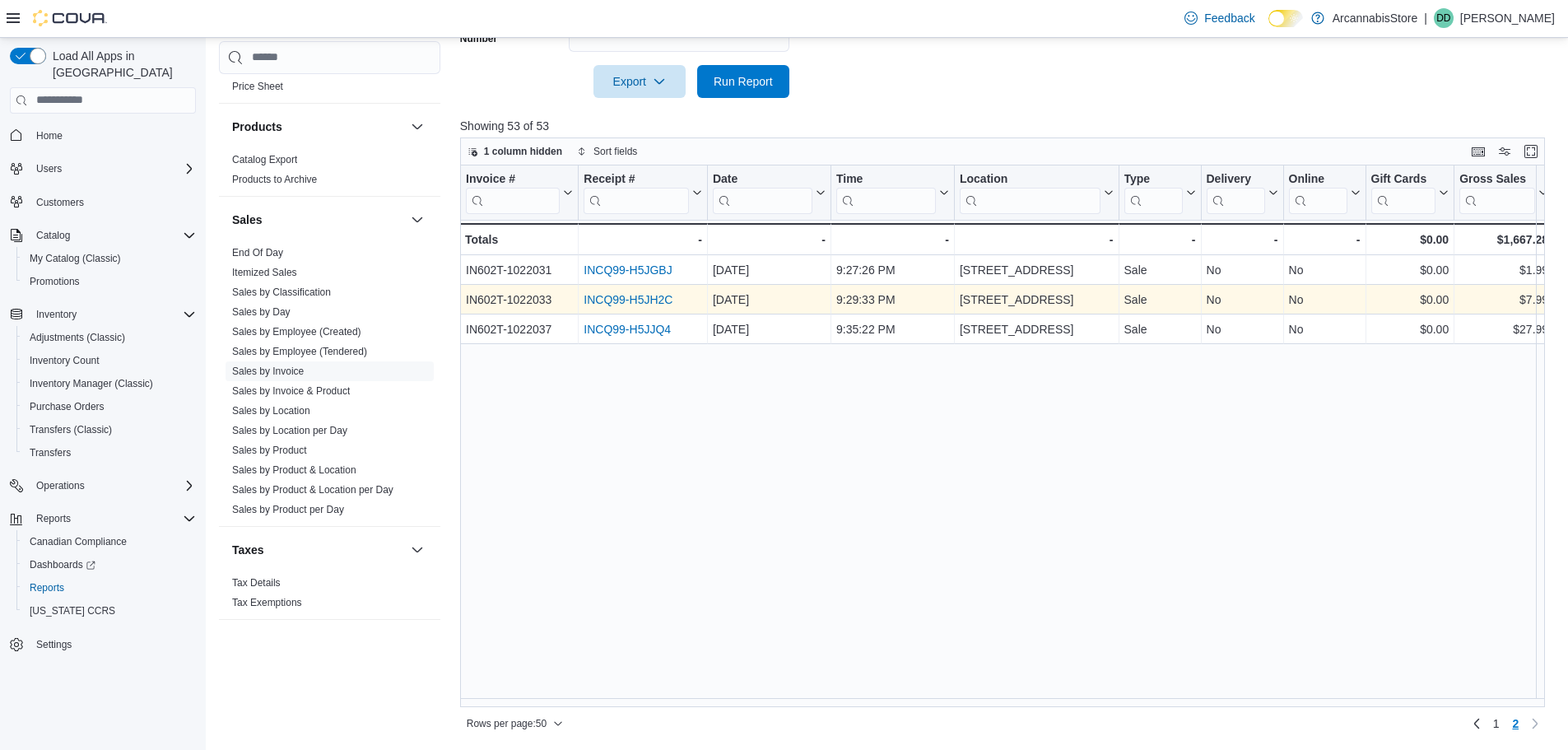
click at [600, 305] on link "INCQ99-H5JH2C" at bounding box center [628, 299] width 89 height 13
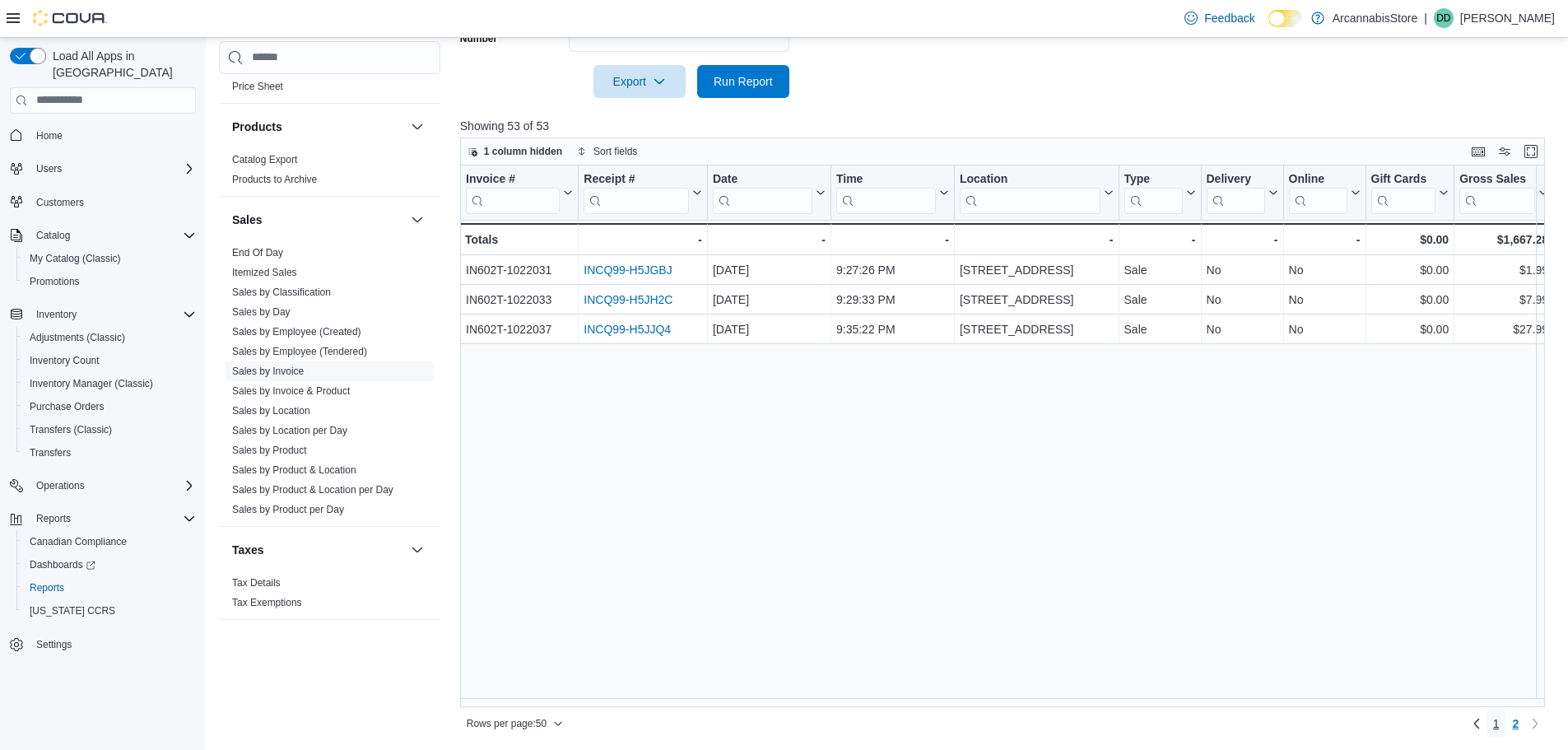
click at [1506, 722] on link "1" at bounding box center [1495, 724] width 20 height 26
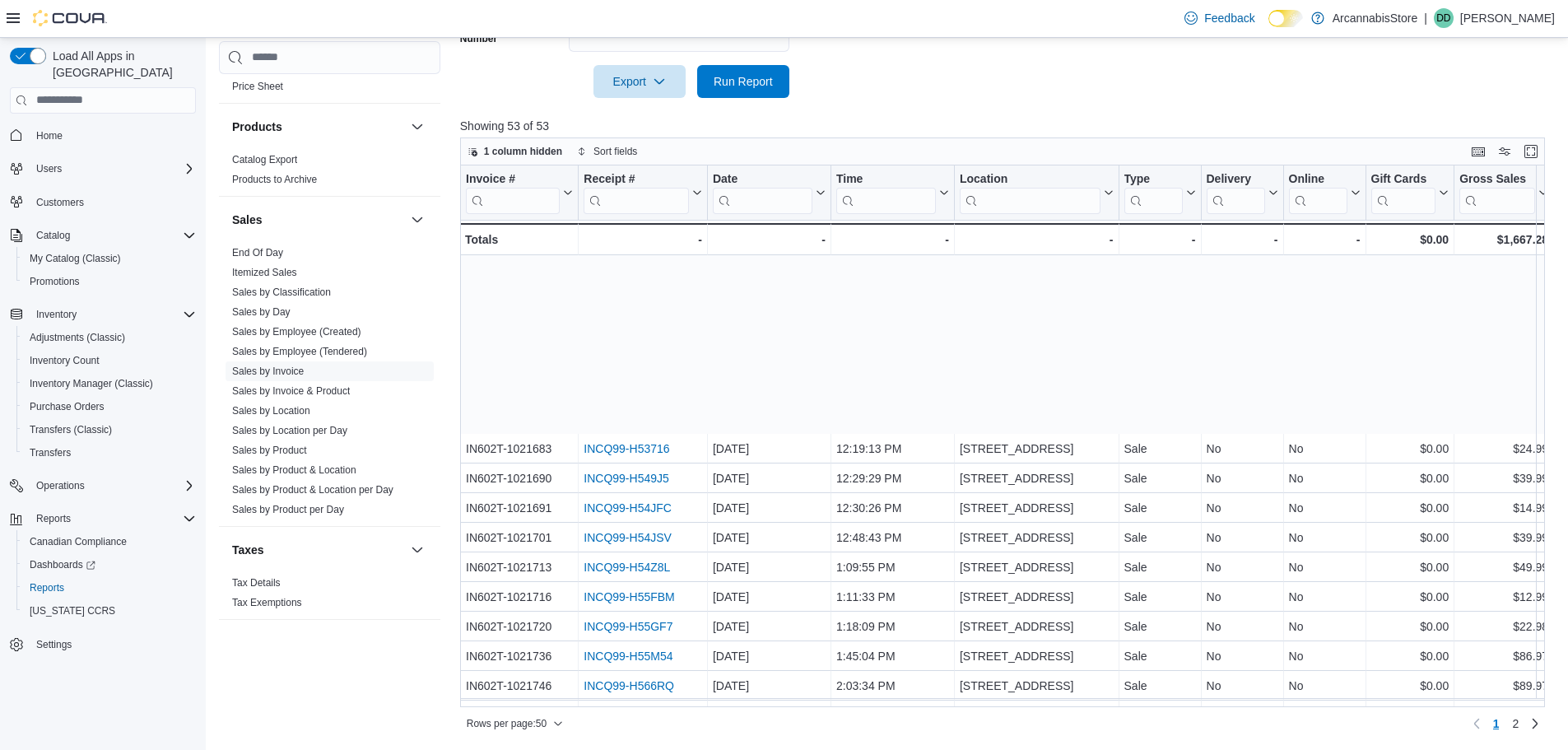
scroll to position [247, 0]
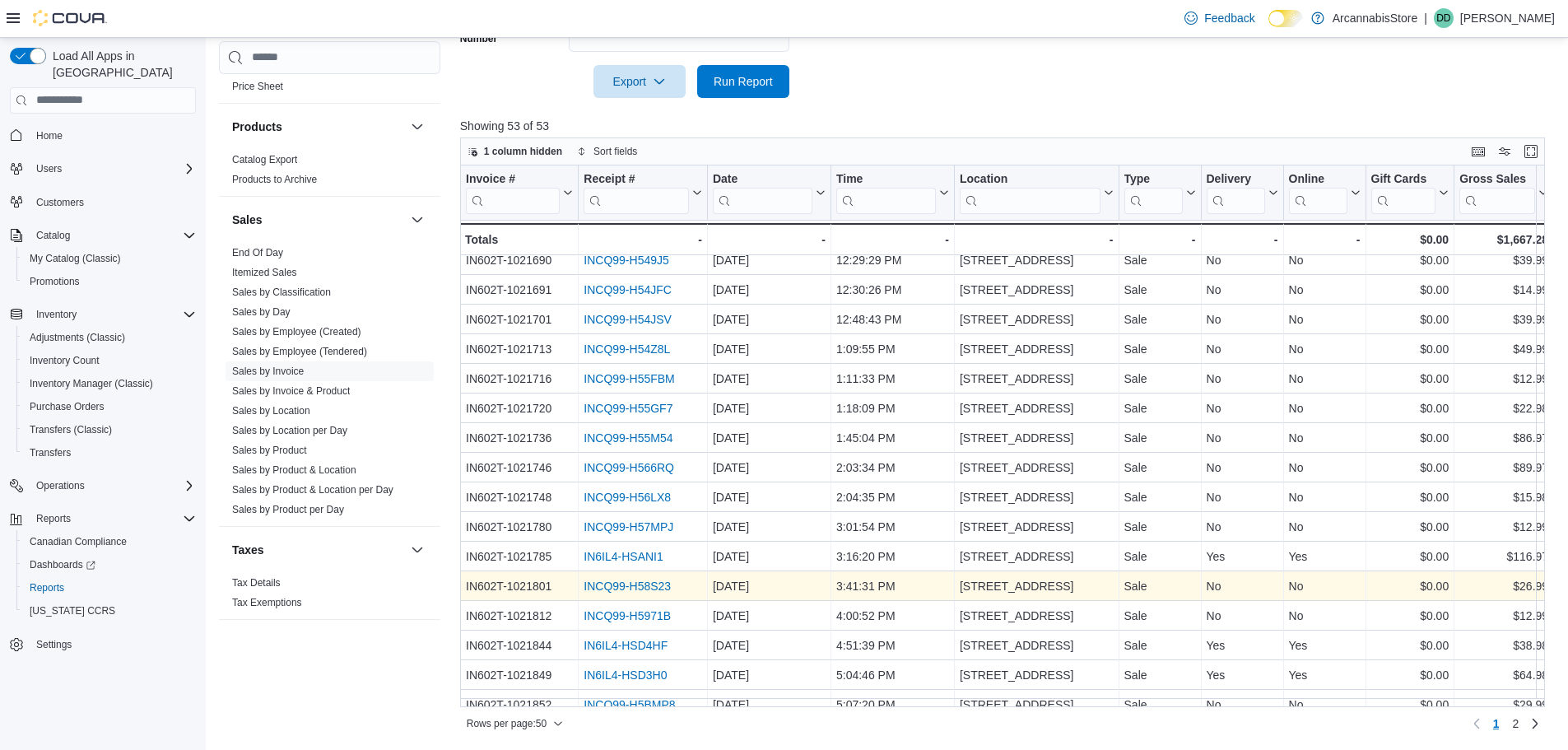
click at [656, 589] on link "INCQ99-H58S23" at bounding box center [627, 585] width 88 height 13
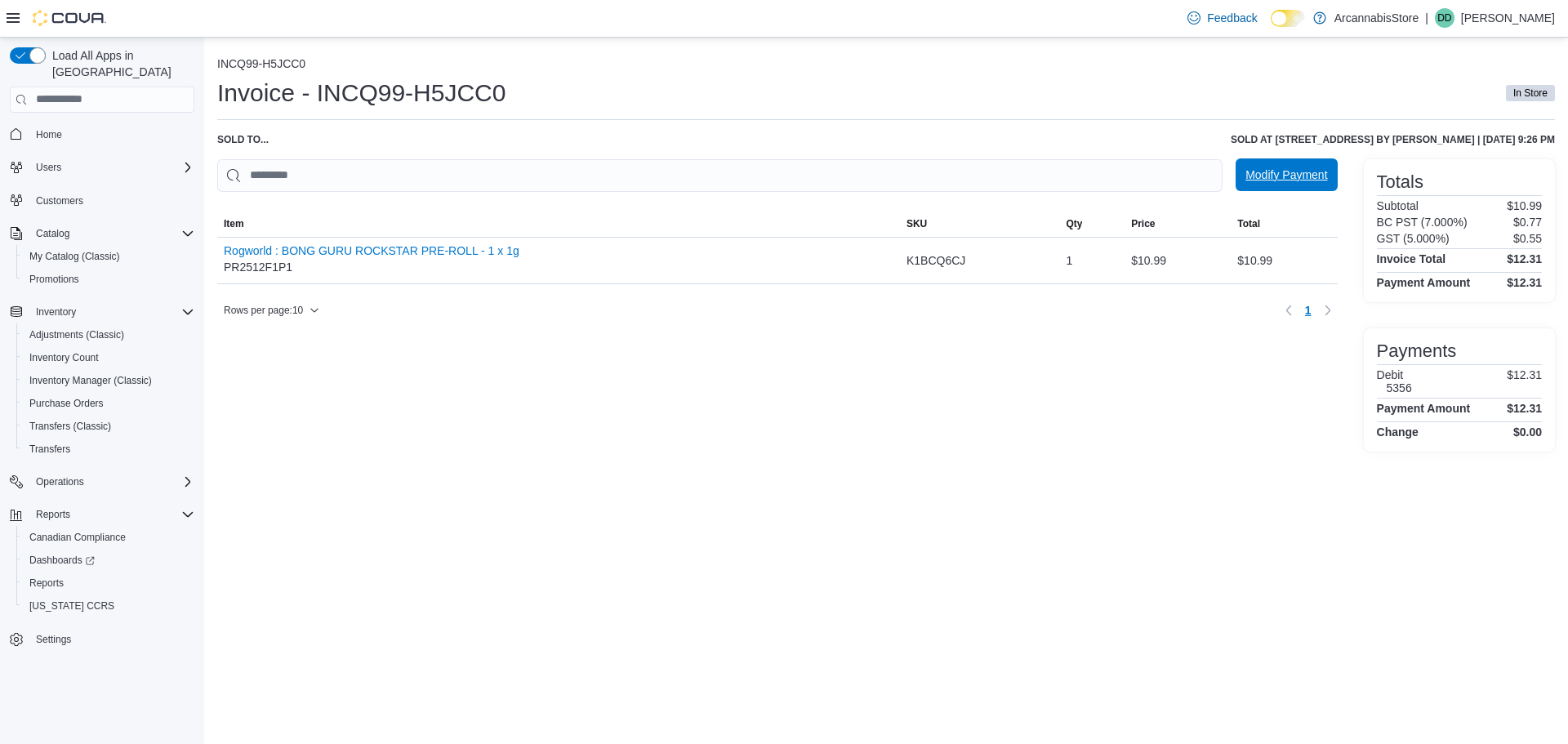
click at [1268, 169] on span "Modify Payment" at bounding box center [1286, 174] width 82 height 16
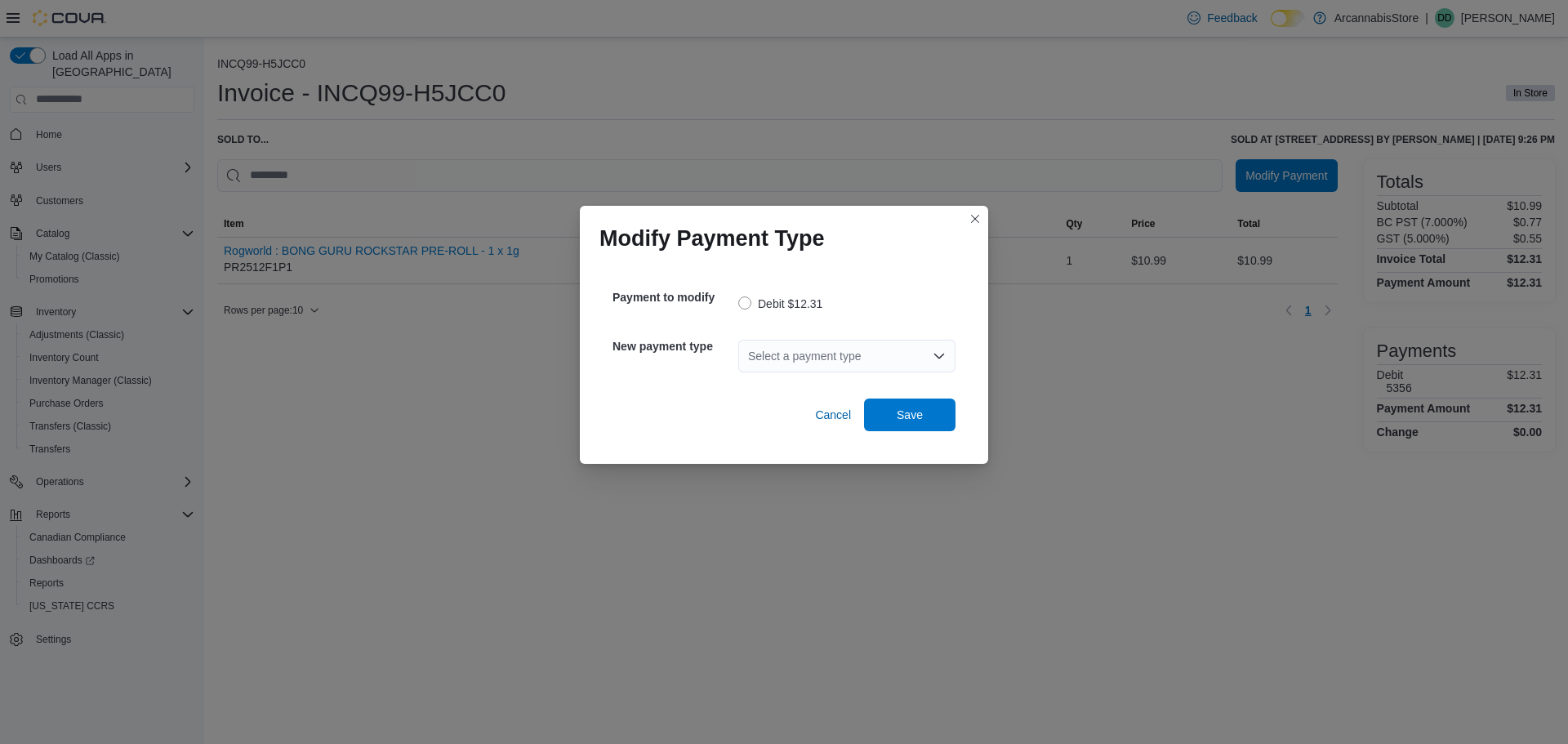
click at [820, 365] on div "Select a payment type" at bounding box center [847, 356] width 217 height 33
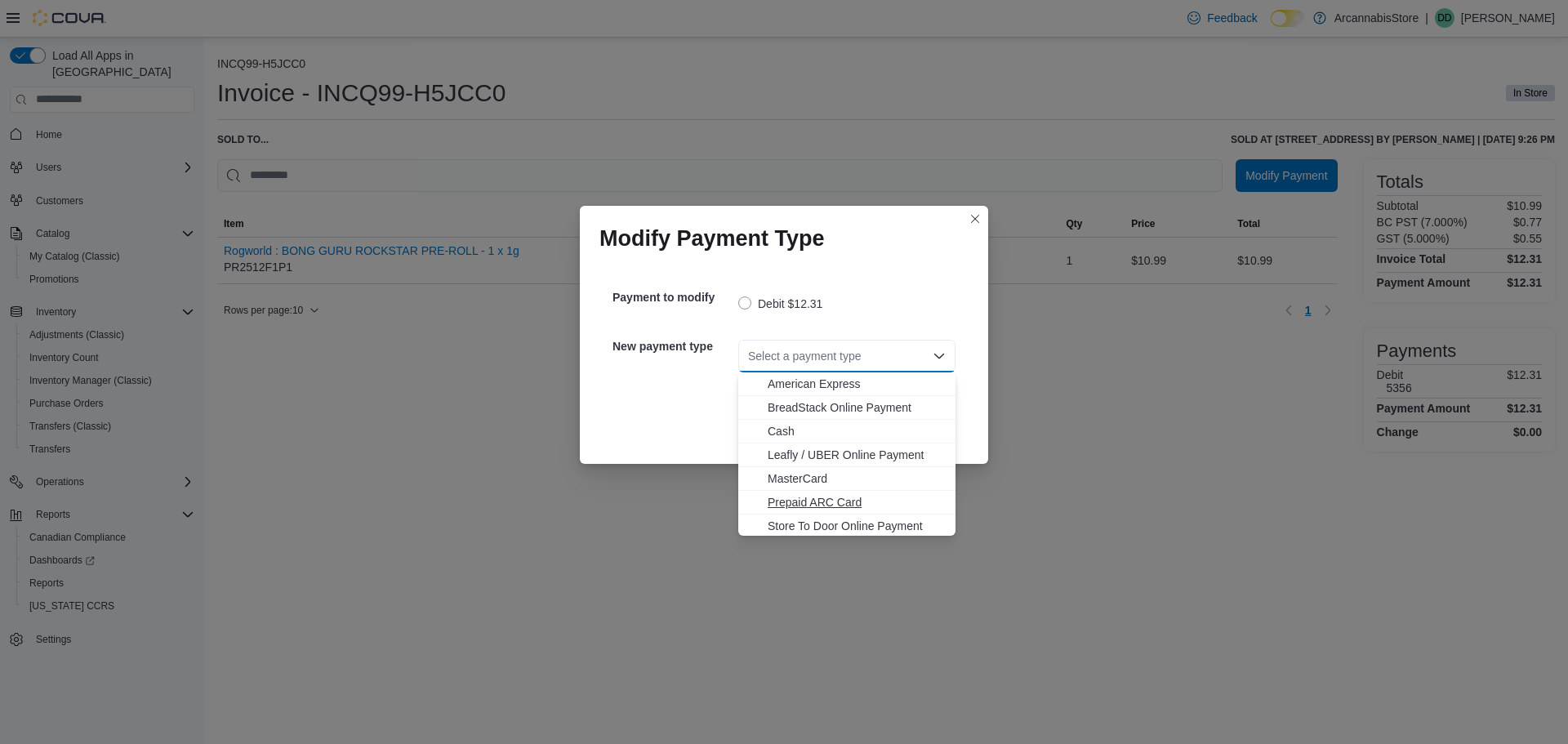
scroll to position [26, 0]
click at [794, 521] on span "Visa" at bounding box center [856, 523] width 178 height 16
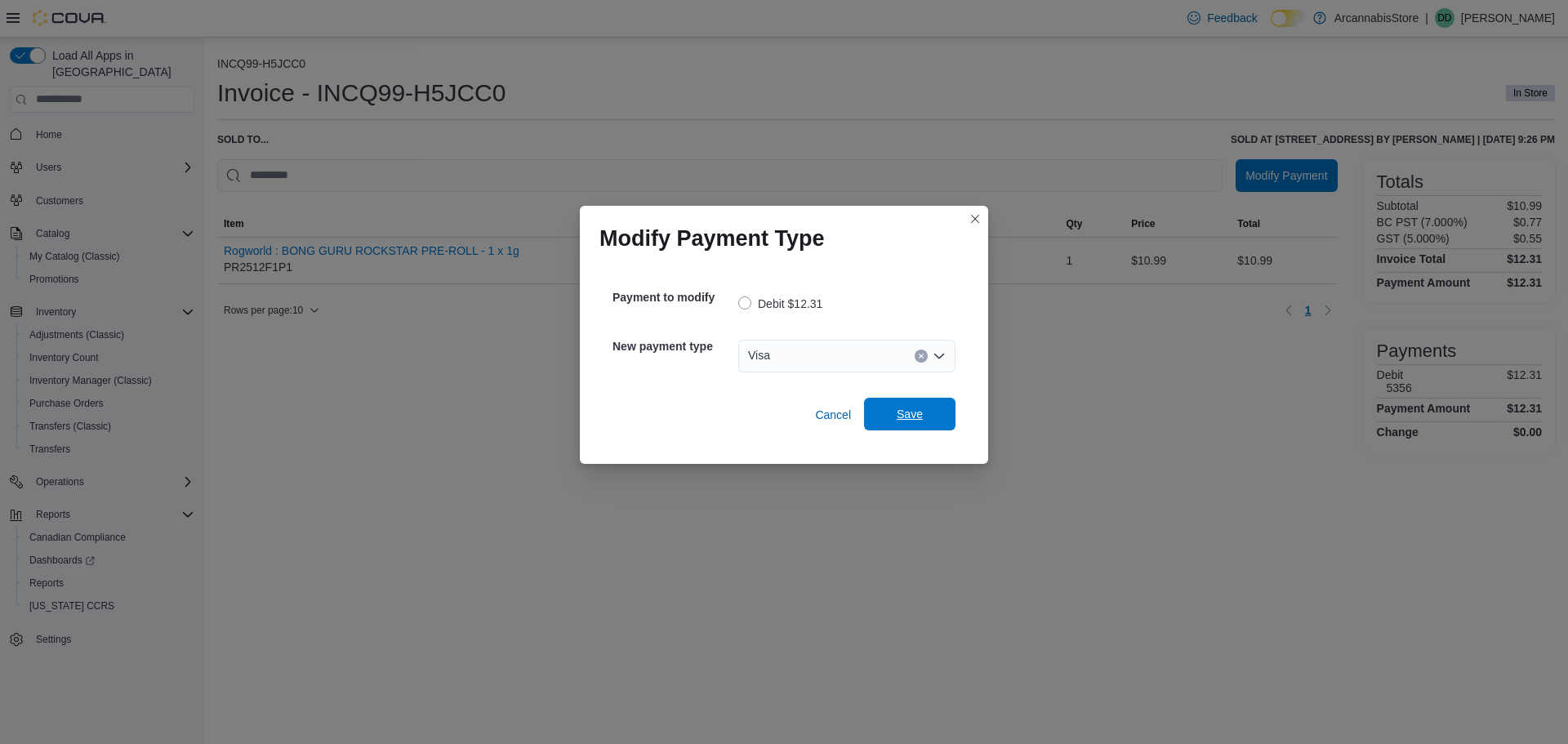
click at [919, 414] on span "Save" at bounding box center [910, 413] width 26 height 16
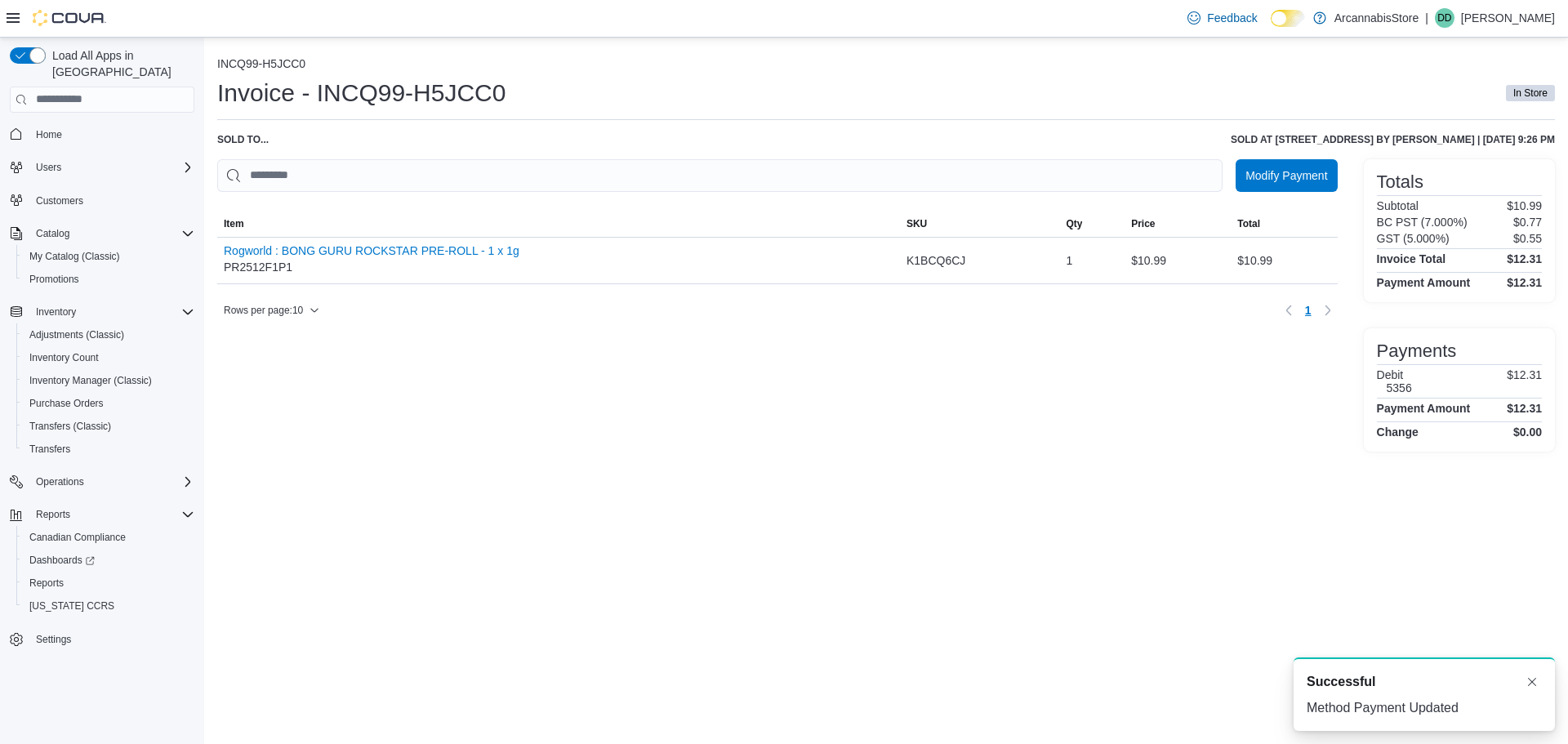
scroll to position [0, 0]
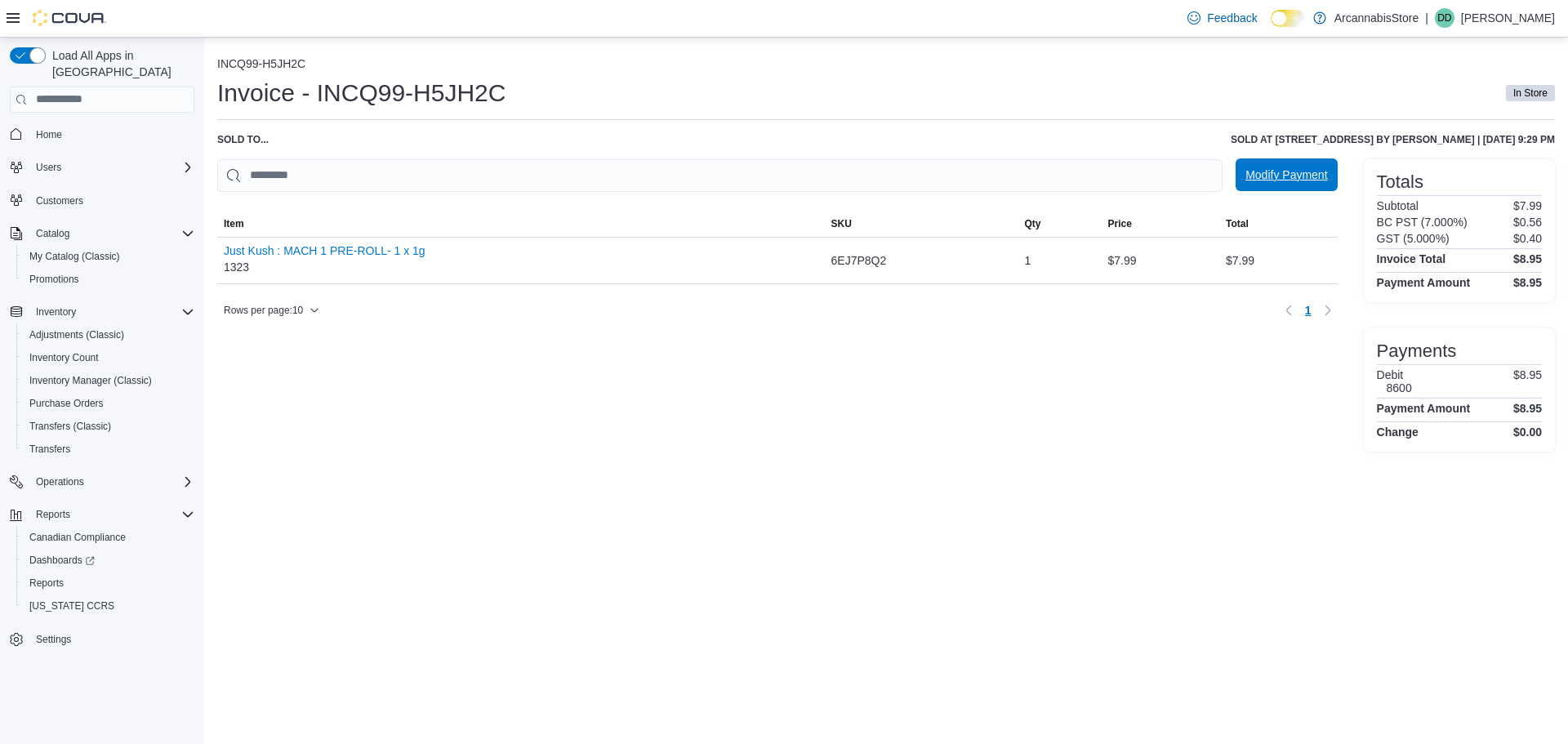
click at [1278, 171] on span "Modify Payment" at bounding box center [1286, 174] width 82 height 16
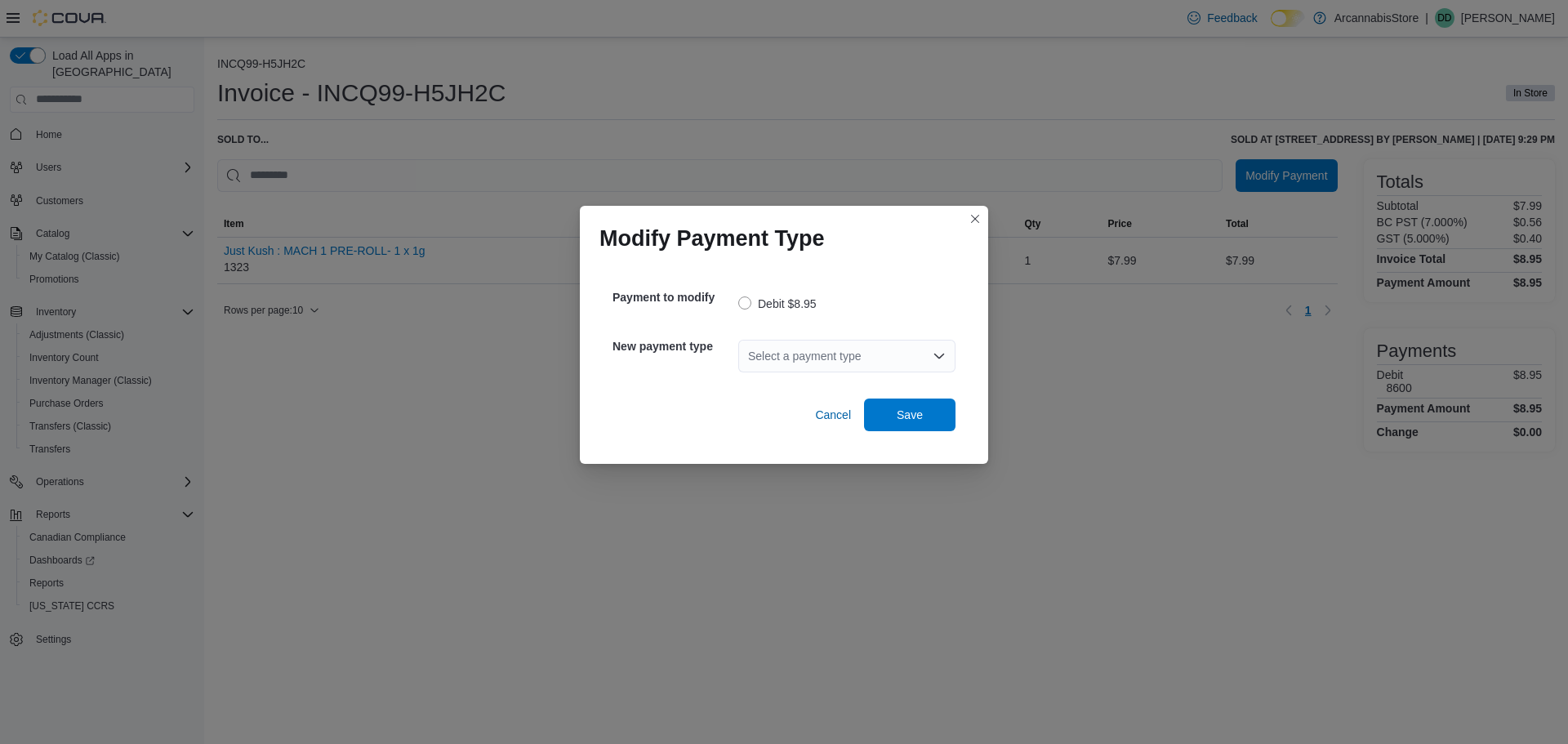
click at [771, 366] on div "Select a payment type" at bounding box center [847, 356] width 217 height 33
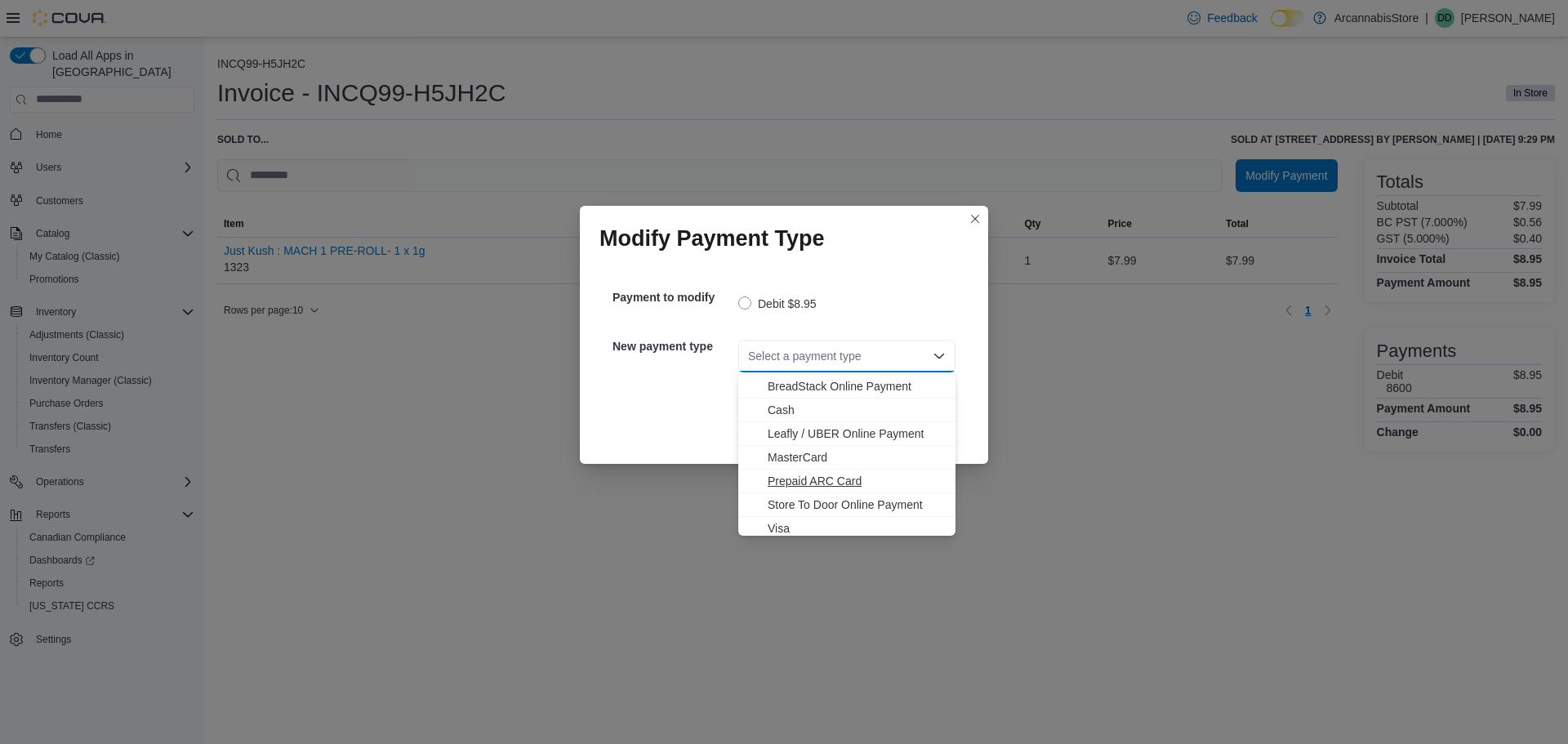
scroll to position [26, 0]
click at [790, 518] on span "Visa" at bounding box center [856, 523] width 178 height 16
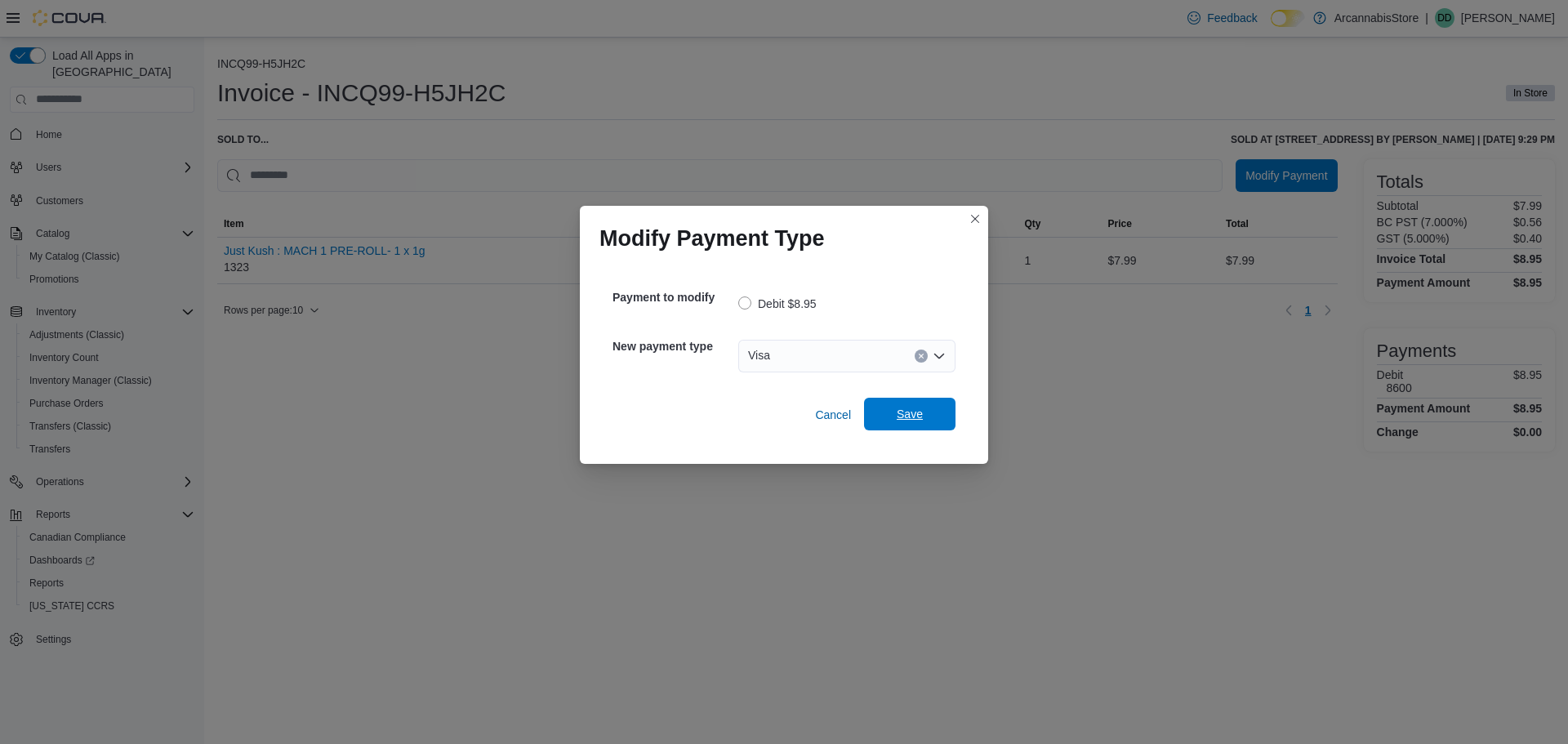
click at [927, 414] on span "Save" at bounding box center [909, 414] width 72 height 33
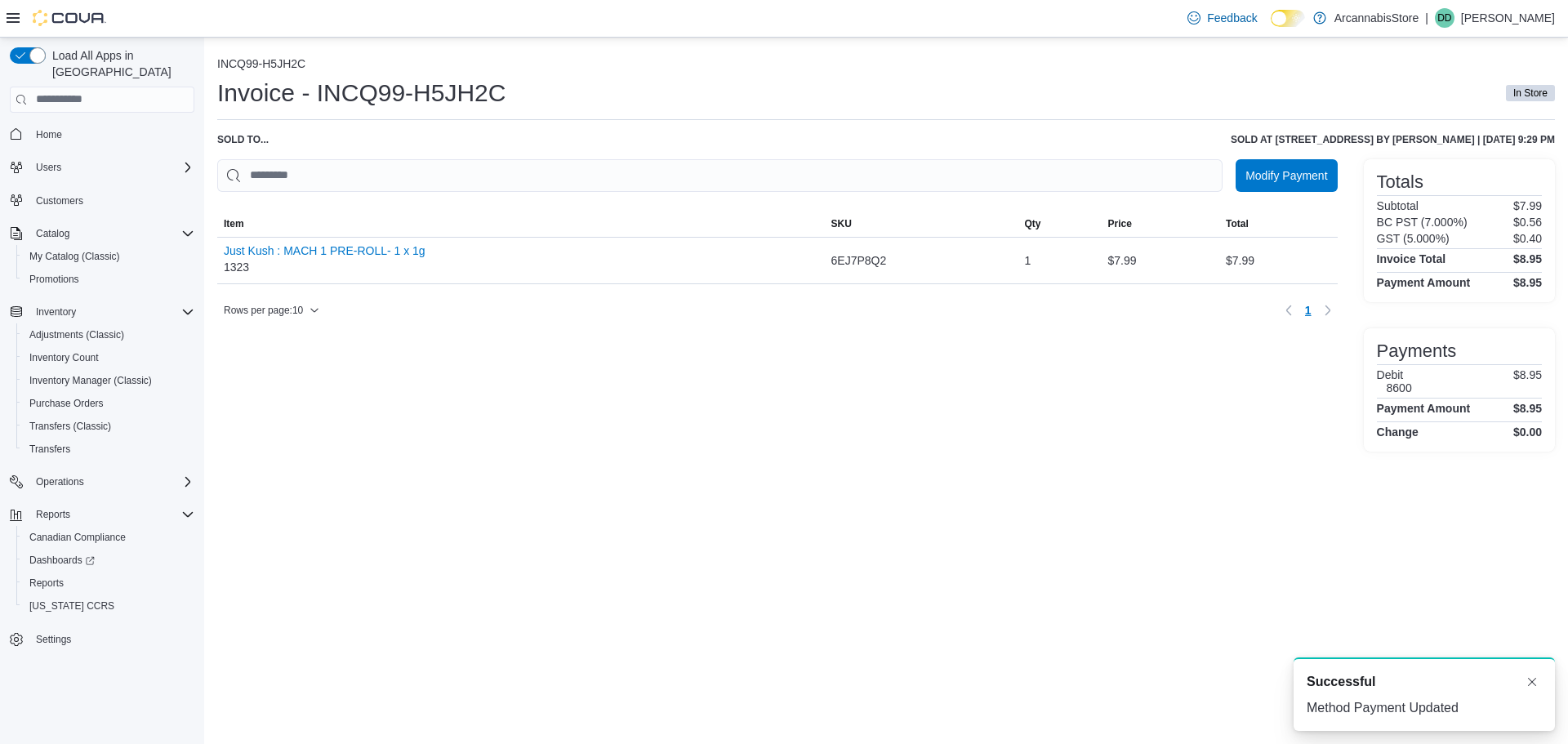
scroll to position [0, 0]
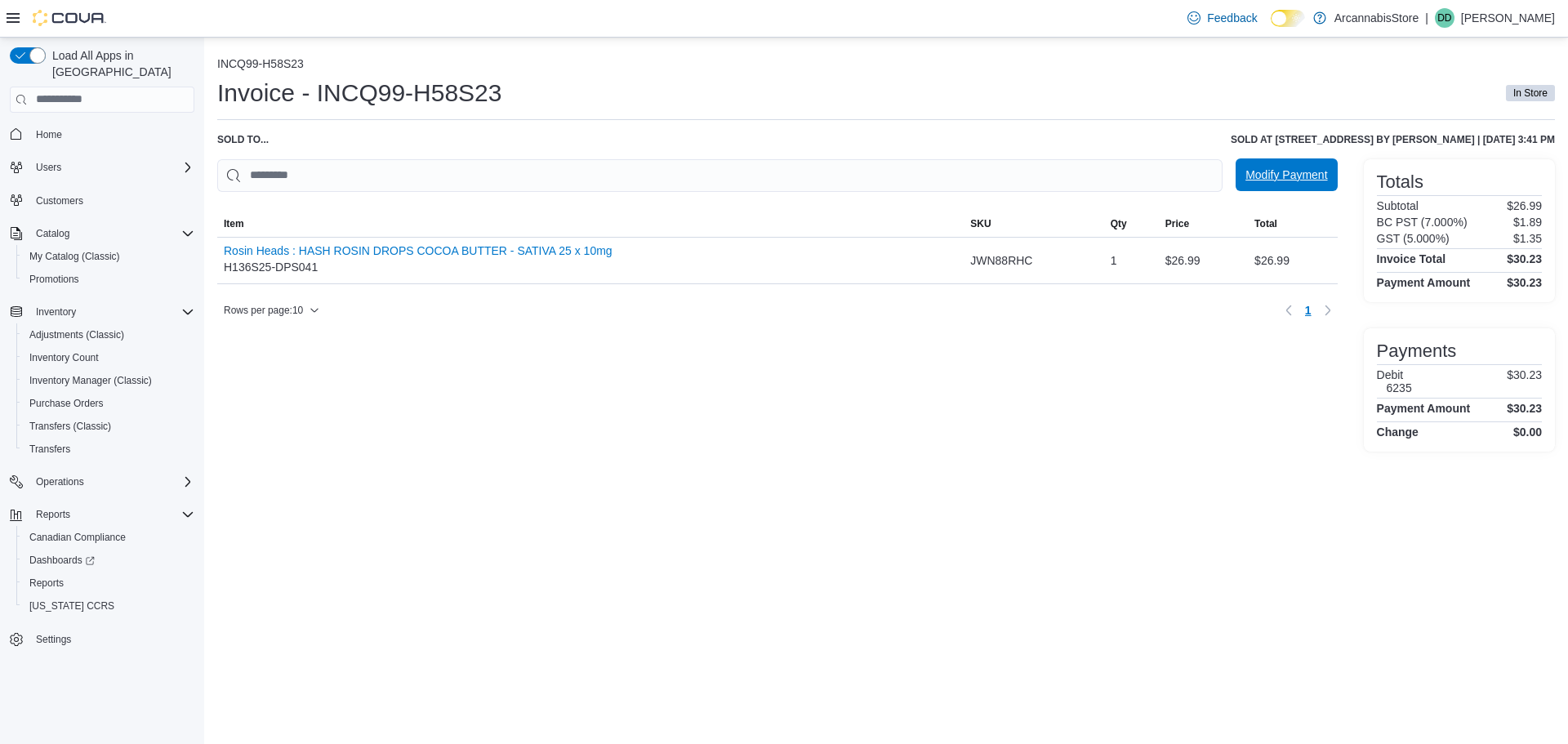
click at [1259, 167] on span "Modify Payment" at bounding box center [1286, 174] width 82 height 33
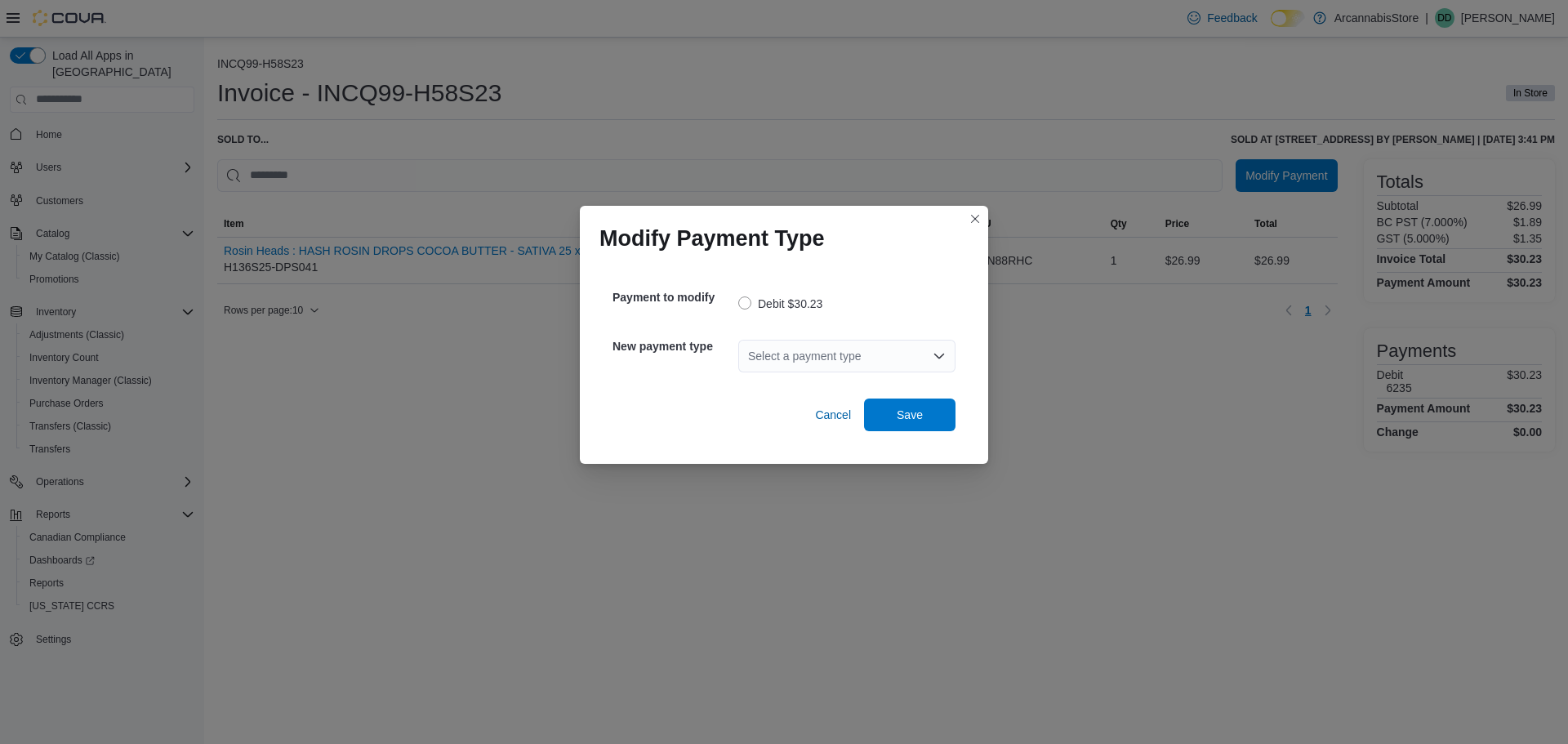
click at [789, 365] on div "Select a payment type" at bounding box center [847, 356] width 217 height 33
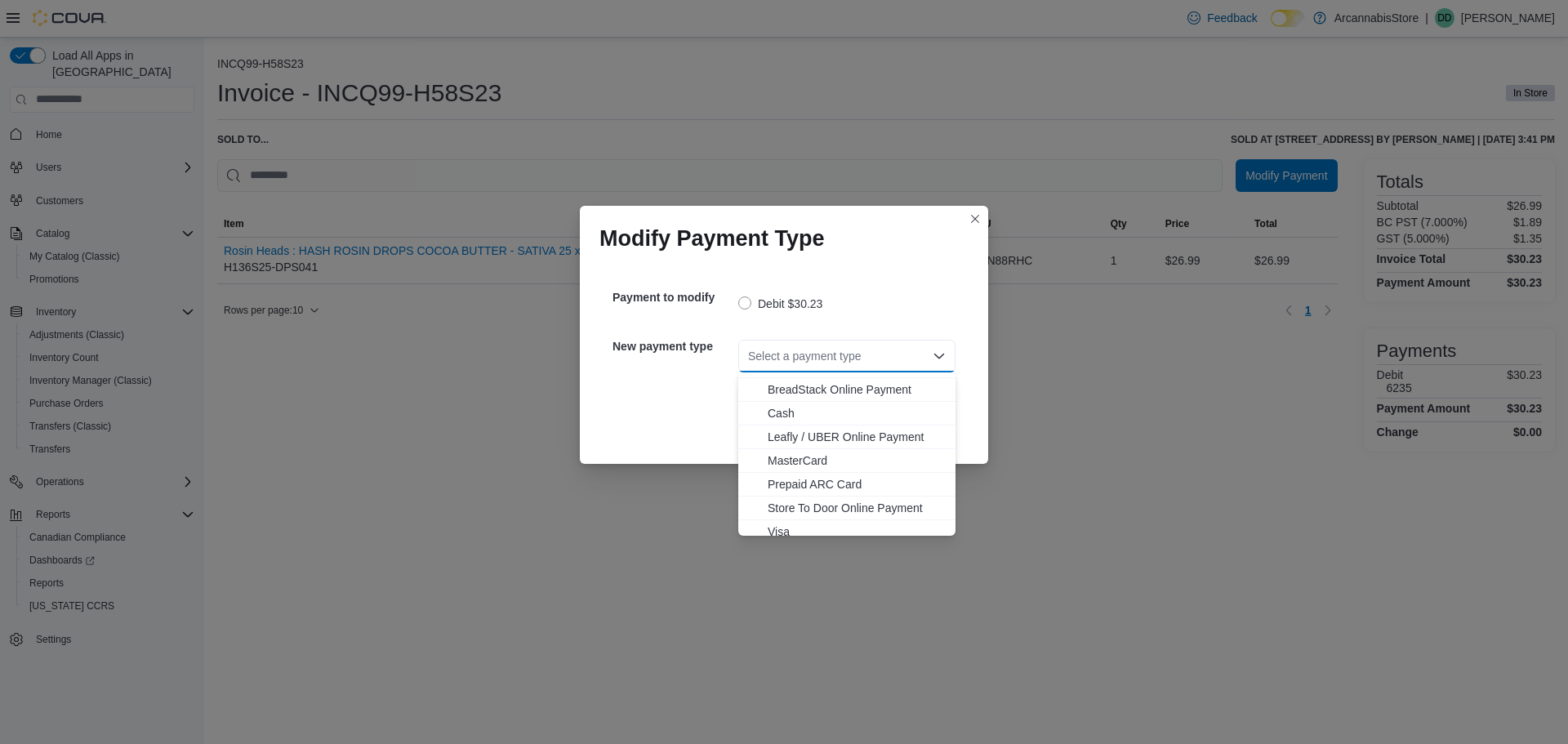
scroll to position [26, 0]
click at [787, 528] on span "Visa" at bounding box center [856, 523] width 178 height 16
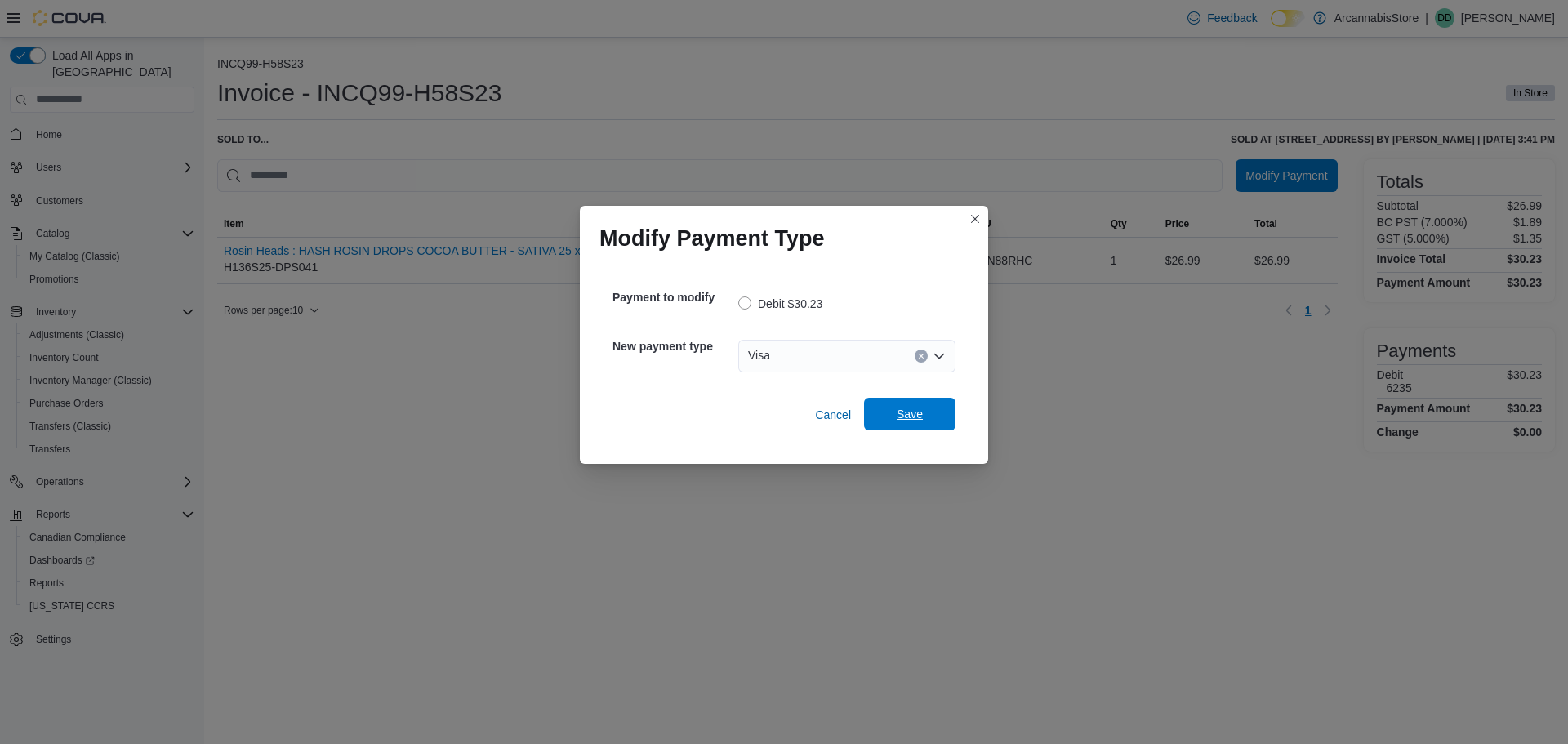
drag, startPoint x: 894, startPoint y: 431, endPoint x: 896, endPoint y: 418, distance: 13.2
click at [896, 418] on div "Payment to modify Debit $30.23 New payment type Visa Cancel Save" at bounding box center [783, 354] width 369 height 180
click at [899, 418] on span "Save" at bounding box center [910, 413] width 26 height 16
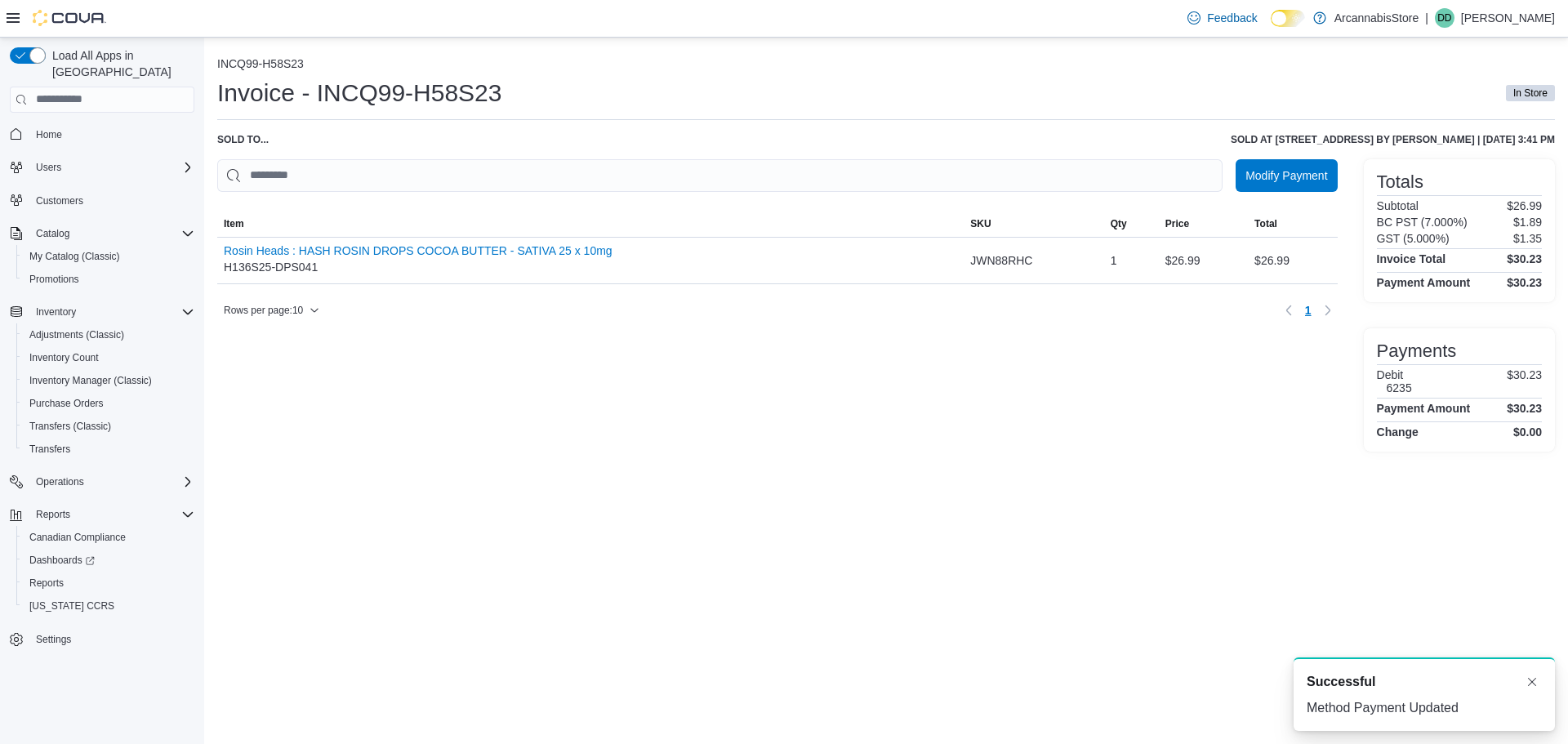
scroll to position [0, 0]
